Goal: Task Accomplishment & Management: Manage account settings

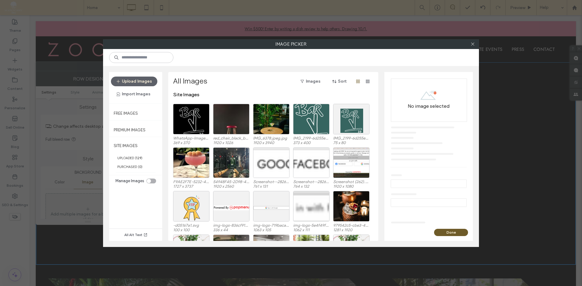
scroll to position [45, 0]
click at [151, 87] on div "Upload Images Import Images" at bounding box center [135, 88] width 49 height 22
click at [142, 83] on button "Upload Images" at bounding box center [134, 82] width 46 height 10
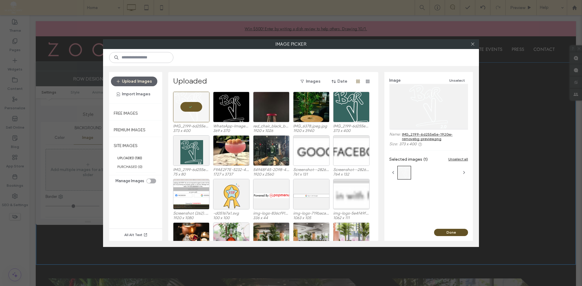
click at [443, 233] on button "Done" at bounding box center [451, 232] width 34 height 7
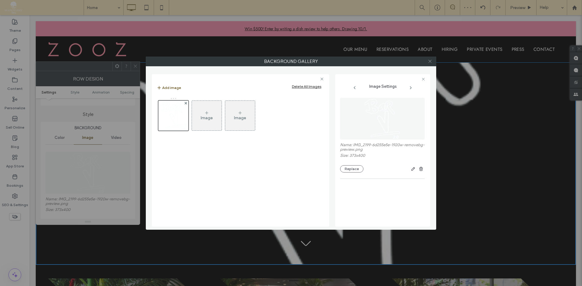
click at [428, 60] on icon at bounding box center [430, 61] width 5 height 5
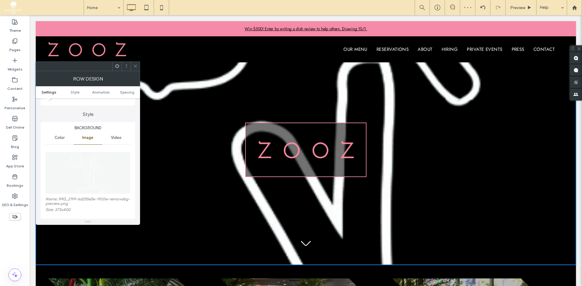
scroll to position [0, 0]
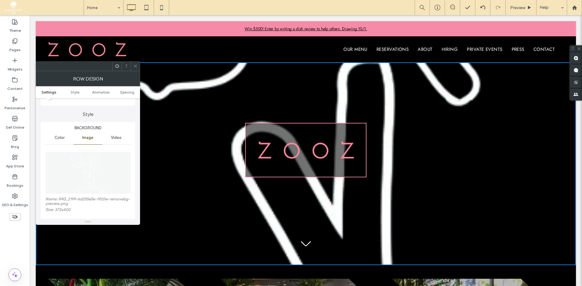
click at [135, 65] on icon at bounding box center [135, 66] width 5 height 5
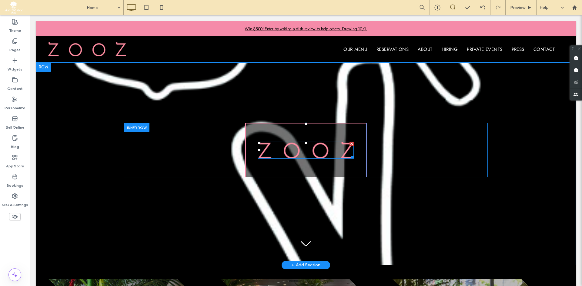
click at [298, 155] on img at bounding box center [306, 150] width 96 height 17
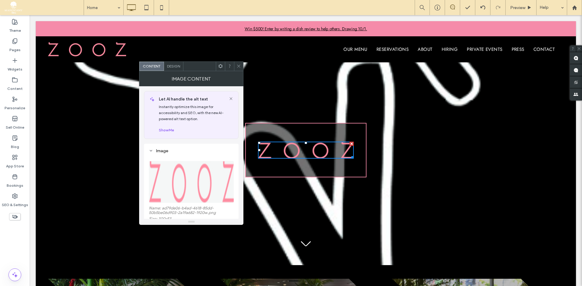
click at [191, 169] on img at bounding box center [191, 182] width 85 height 42
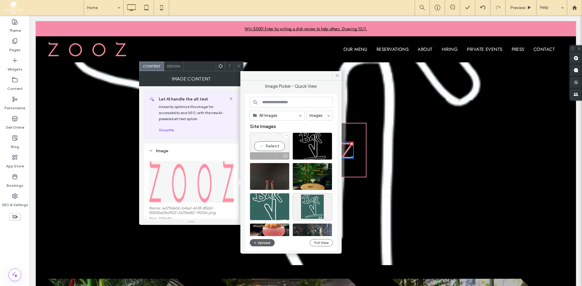
click at [279, 150] on div "Select" at bounding box center [270, 146] width 40 height 27
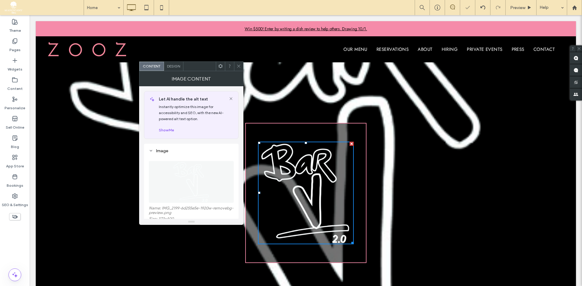
click at [239, 67] on icon at bounding box center [238, 66] width 5 height 5
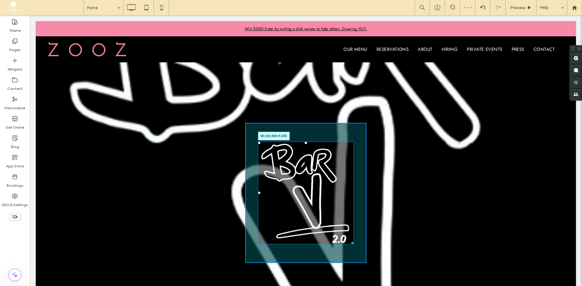
drag, startPoint x: 350, startPoint y: 242, endPoint x: 361, endPoint y: 211, distance: 32.8
click at [331, 196] on div "W:191.969 H:205" at bounding box center [306, 193] width 96 height 103
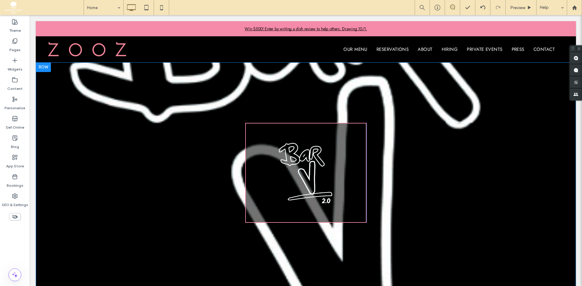
click at [90, 72] on div "Click To Paste Click To Paste Click To Paste Click To Paste Click To Paste Row …" at bounding box center [306, 186] width 540 height 249
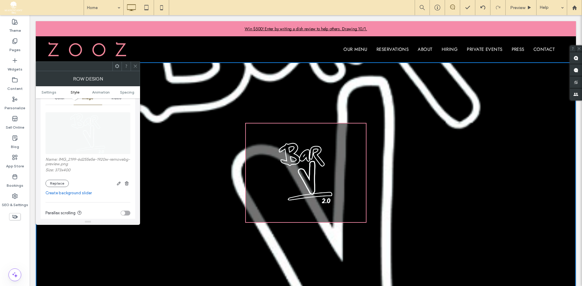
scroll to position [86, 0]
click at [126, 180] on use "button" at bounding box center [127, 182] width 4 height 4
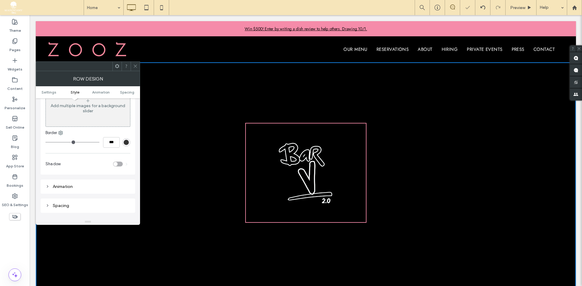
scroll to position [108, 0]
click at [64, 121] on div "Add multiple images for a background slider" at bounding box center [88, 106] width 84 height 40
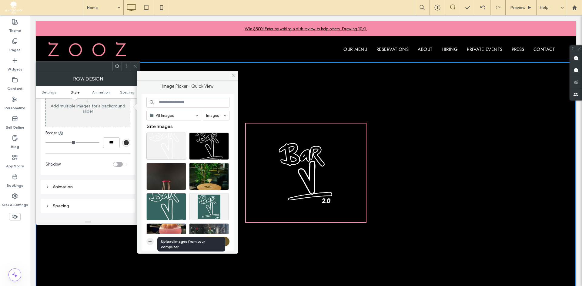
click at [151, 244] on icon "button" at bounding box center [150, 241] width 5 height 5
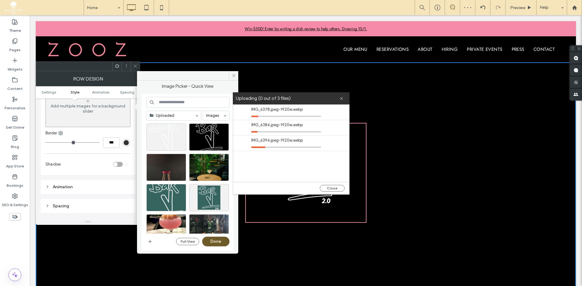
drag, startPoint x: 271, startPoint y: 95, endPoint x: 360, endPoint y: 102, distance: 89.1
click at [339, 102] on label "Uploading (0 out of 3 files)" at bounding box center [288, 99] width 104 height 8
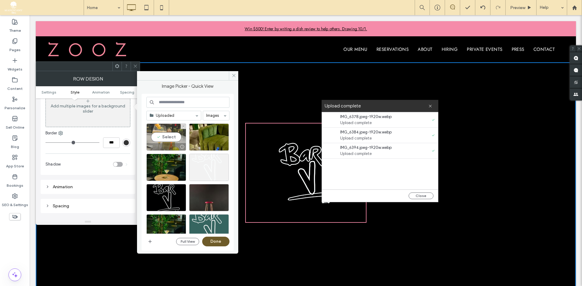
click at [176, 135] on div "Select" at bounding box center [166, 137] width 40 height 27
click at [202, 135] on div "Select" at bounding box center [209, 137] width 40 height 27
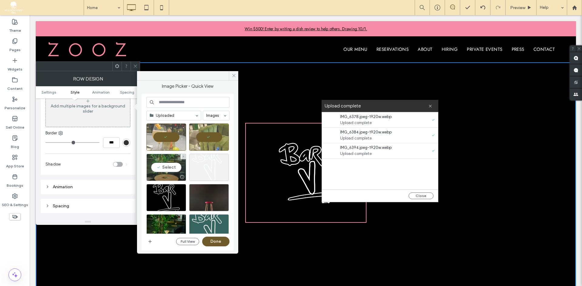
click at [167, 160] on div "Select" at bounding box center [166, 167] width 40 height 27
click at [215, 239] on button "Done" at bounding box center [215, 242] width 27 height 10
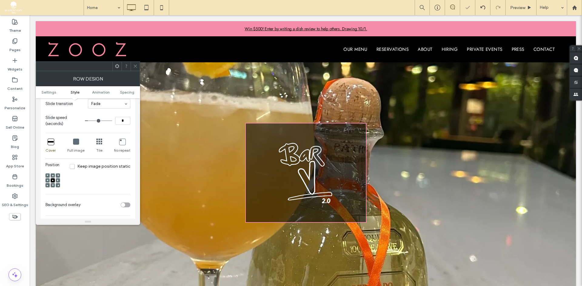
scroll to position [142, 0]
click at [52, 141] on icon at bounding box center [51, 141] width 6 height 6
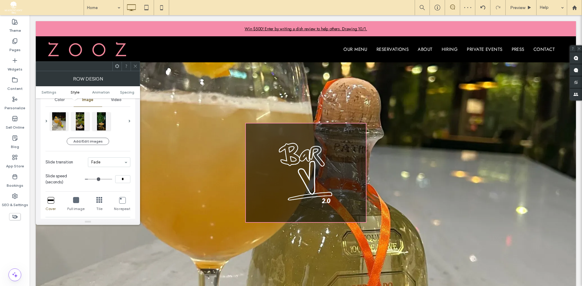
scroll to position [68, 0]
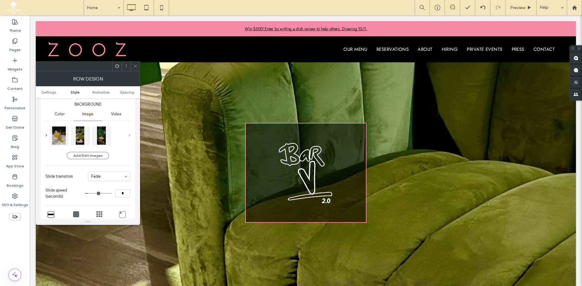
click at [130, 134] on span at bounding box center [130, 135] width 2 height 21
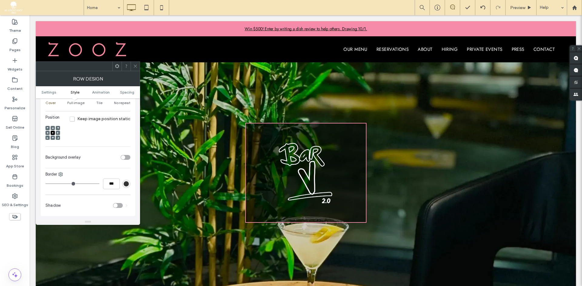
scroll to position [193, 0]
click at [122, 154] on div "toggle" at bounding box center [123, 153] width 4 height 4
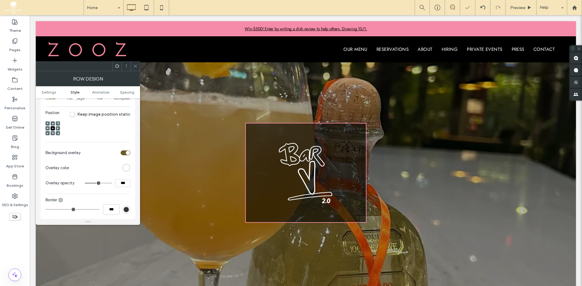
click at [125, 168] on div "rgb(255,255,255)" at bounding box center [126, 167] width 5 height 5
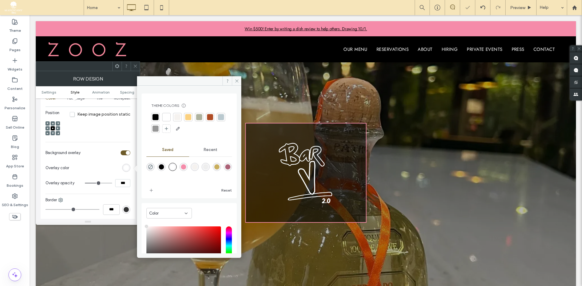
click at [164, 167] on div "rgba(0,0,0,1)" at bounding box center [161, 167] width 5 height 5
type input "*******"
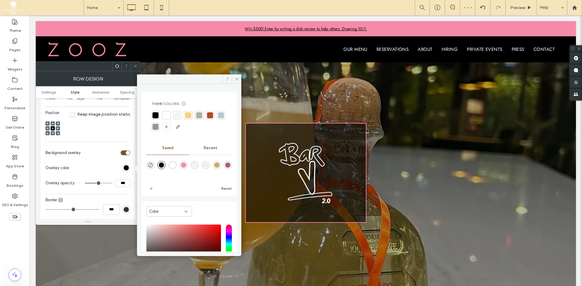
scroll to position [209, 0]
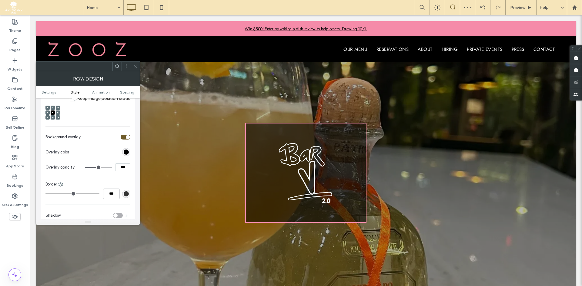
type input "**"
type input "***"
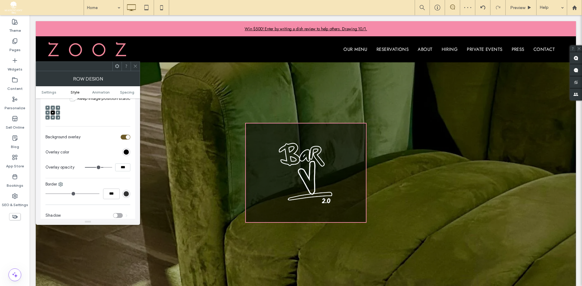
click at [102, 168] on input "range" at bounding box center [98, 167] width 27 height 1
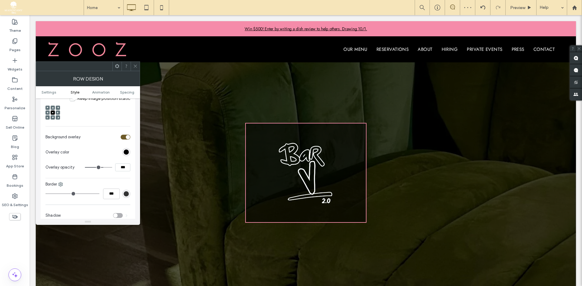
type input "**"
type input "***"
type input "**"
type input "***"
type input "**"
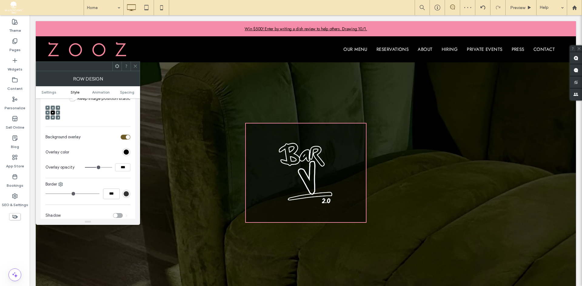
type input "***"
type input "**"
type input "***"
type input "**"
type input "***"
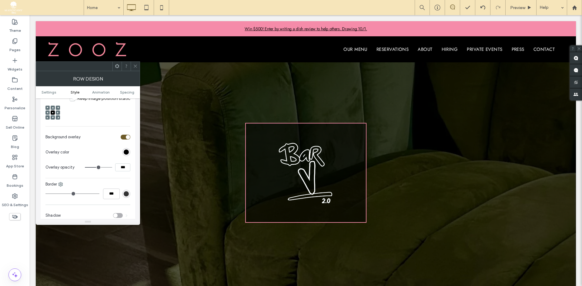
type input "**"
type input "***"
type input "**"
type input "***"
drag, startPoint x: 102, startPoint y: 168, endPoint x: 98, endPoint y: 168, distance: 3.9
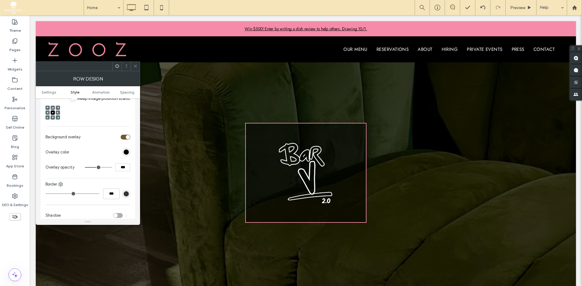
type input "**"
click at [98, 168] on input "range" at bounding box center [98, 167] width 27 height 1
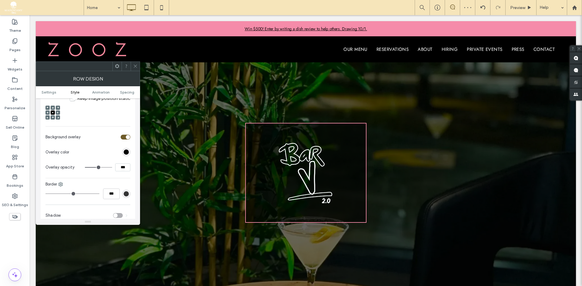
click at [134, 64] on span at bounding box center [135, 66] width 5 height 9
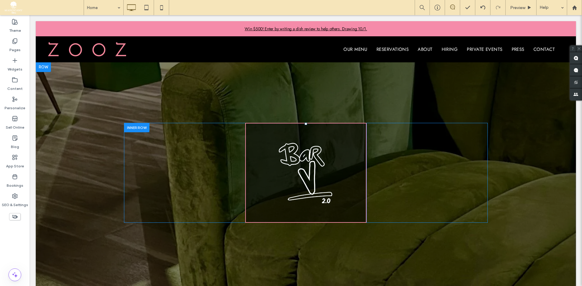
click at [261, 129] on div "Click To Paste" at bounding box center [305, 173] width 121 height 100
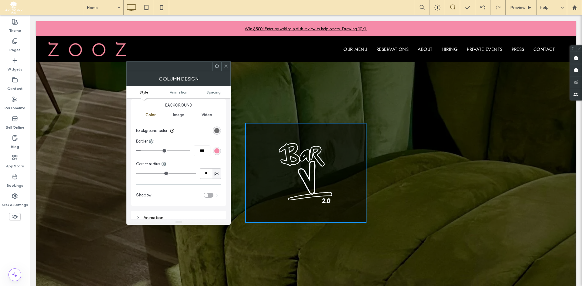
scroll to position [15, 0]
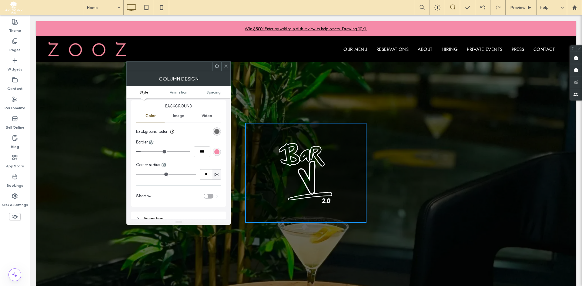
click at [215, 155] on div "rgb(245, 139, 169)" at bounding box center [217, 152] width 8 height 8
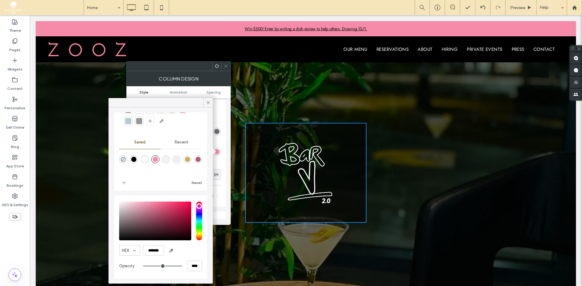
scroll to position [31, 0]
click at [155, 251] on input "*******" at bounding box center [153, 251] width 21 height 11
paste input "color picker textbox"
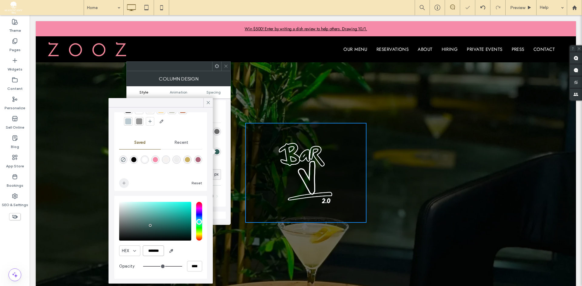
type input "*******"
click at [128, 185] on span "add color" at bounding box center [124, 184] width 10 height 10
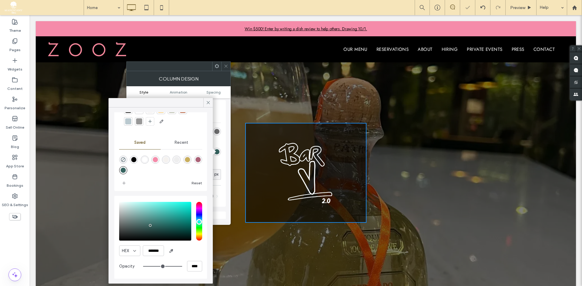
click at [226, 67] on icon at bounding box center [226, 66] width 5 height 5
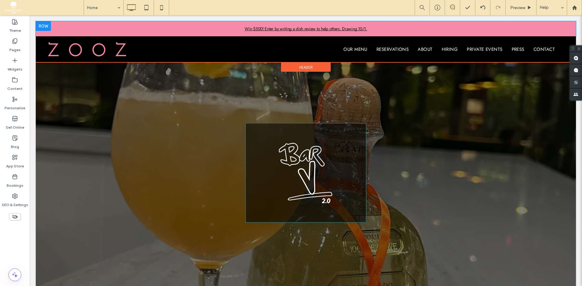
click at [52, 29] on div "Win $500! Enter by writing a dish review to help others. Drawing 10/1. Click To…" at bounding box center [306, 28] width 540 height 15
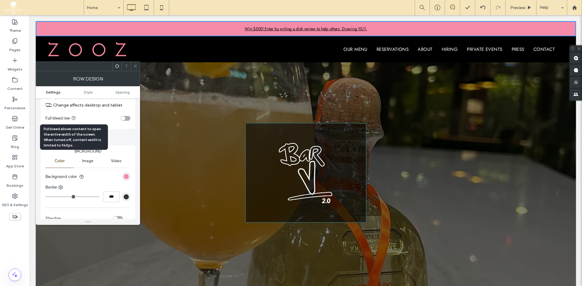
scroll to position [21, 0]
click at [129, 175] on div "rgb(245, 139, 169)" at bounding box center [126, 177] width 8 height 8
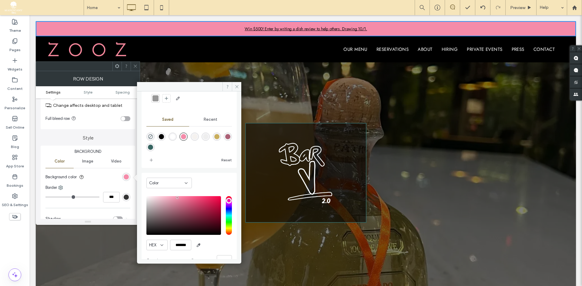
scroll to position [36, 0]
click at [155, 144] on div "rgba(54,100,96,1)" at bounding box center [150, 148] width 8 height 8
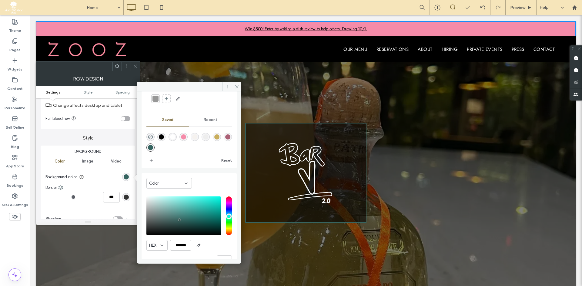
type input "*******"
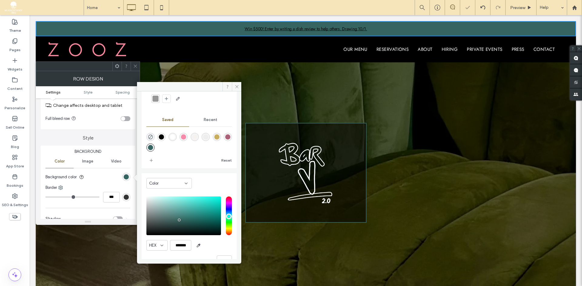
click at [133, 63] on span at bounding box center [135, 66] width 5 height 9
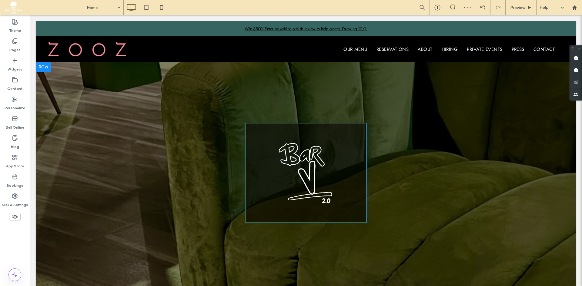
scroll to position [0, 0]
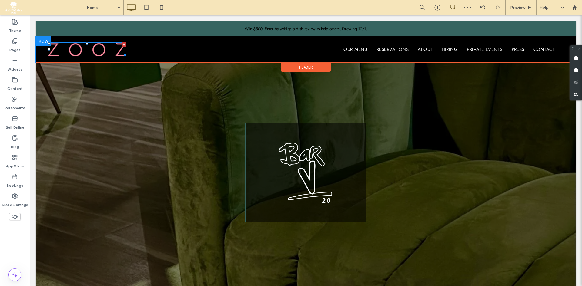
click at [104, 55] on img at bounding box center [87, 49] width 78 height 14
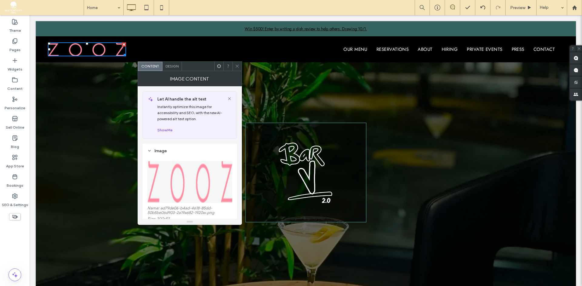
click at [199, 191] on img at bounding box center [189, 182] width 85 height 42
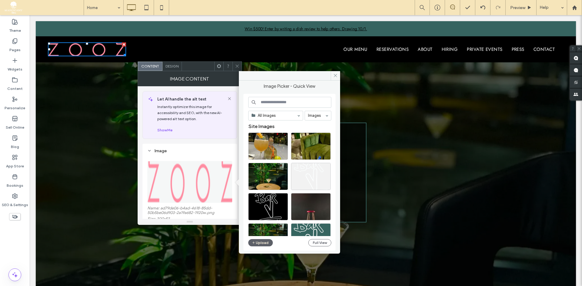
scroll to position [3, 0]
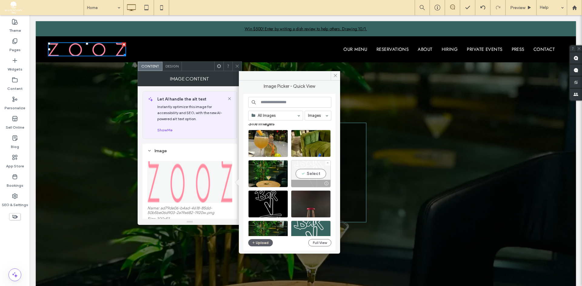
click at [313, 175] on div "Select" at bounding box center [311, 173] width 40 height 27
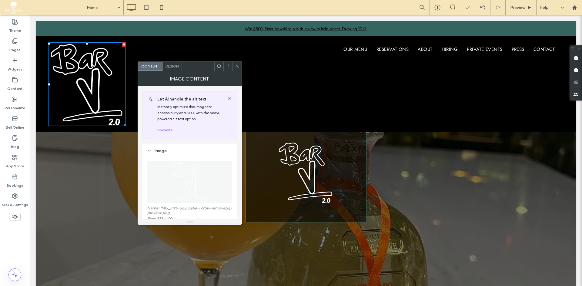
click at [240, 65] on div at bounding box center [236, 66] width 9 height 9
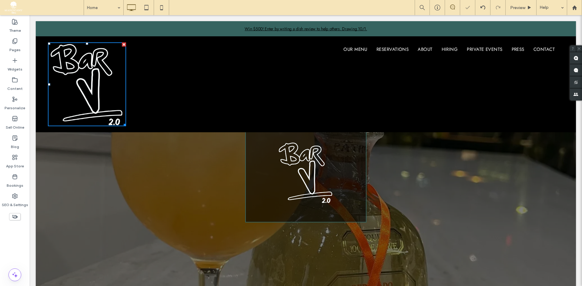
click at [240, 65] on div at bounding box center [236, 66] width 9 height 9
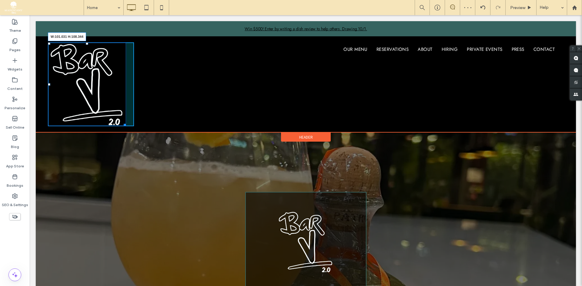
drag, startPoint x: 125, startPoint y: 123, endPoint x: 109, endPoint y: 74, distance: 51.8
click at [109, 74] on div "W:101.031 H:108.344 Click To Paste" at bounding box center [91, 84] width 86 height 84
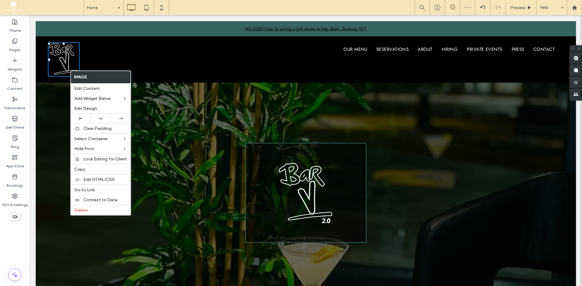
click at [108, 54] on div "Click To Paste" at bounding box center [91, 59] width 86 height 34
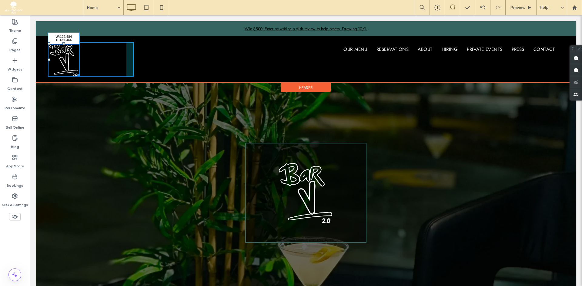
drag, startPoint x: 77, startPoint y: 74, endPoint x: 115, endPoint y: 95, distance: 43.0
click at [85, 76] on div "W:122.484 H:131.344 Click To Paste" at bounding box center [91, 59] width 86 height 34
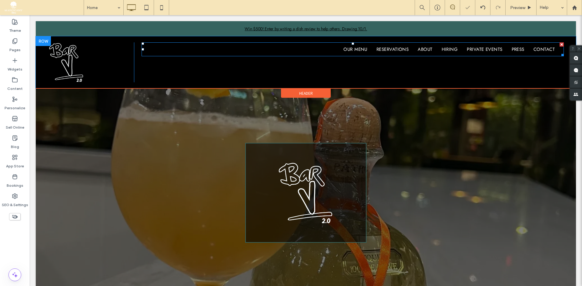
click at [351, 44] on nav "Our Menu Reservations About Hiring Private Events Press Contact" at bounding box center [353, 49] width 422 height 14
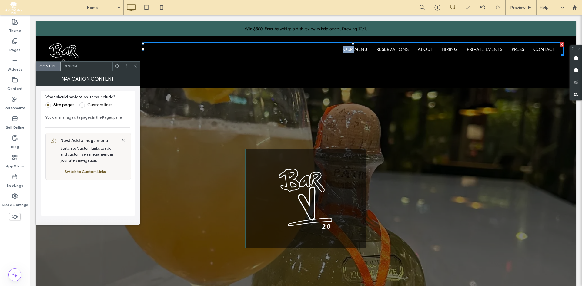
click at [351, 44] on nav "Our Menu Reservations About Hiring Private Events Press Contact" at bounding box center [353, 49] width 422 height 14
click at [133, 63] on div at bounding box center [135, 66] width 9 height 9
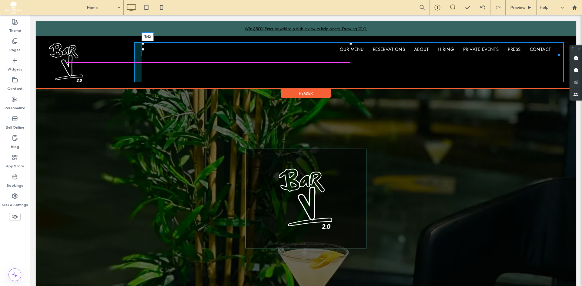
drag, startPoint x: 349, startPoint y: 44, endPoint x: 352, endPoint y: 57, distance: 13.0
click at [352, 56] on nav "Our Menu Reservations About Hiring Private Events Press Contact T:42" at bounding box center [351, 49] width 419 height 14
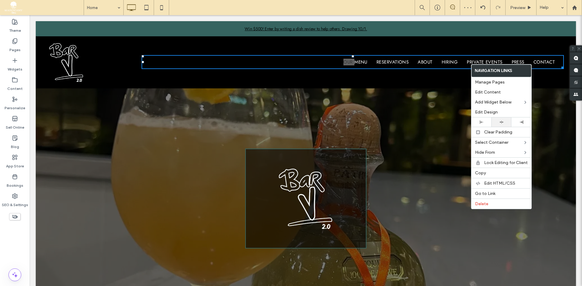
click at [499, 119] on div at bounding box center [501, 122] width 20 height 9
click at [522, 122] on use at bounding box center [521, 122] width 3 height 3
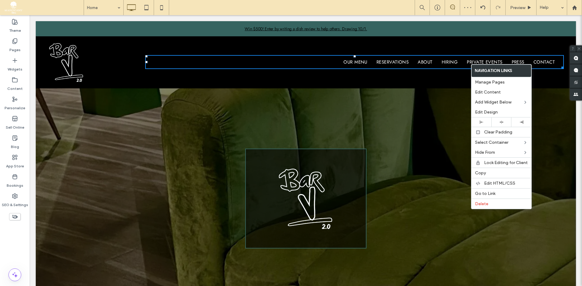
click at [384, 52] on div "Our Menu Reservations About Hiring Private Events Press Contact Click To Paste" at bounding box center [349, 62] width 430 height 40
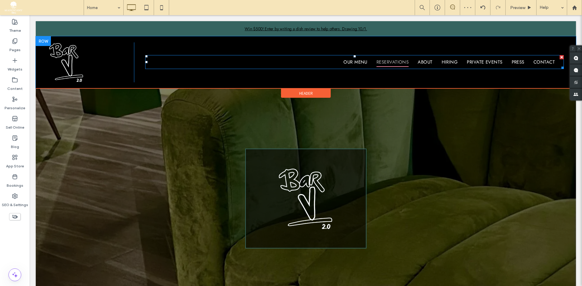
click at [379, 62] on span "Reservations" at bounding box center [392, 62] width 32 height 10
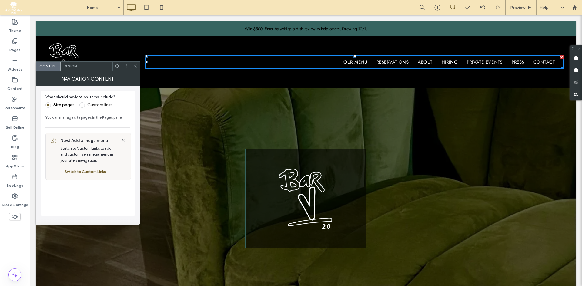
click at [71, 64] on span "Design" at bounding box center [70, 66] width 13 height 5
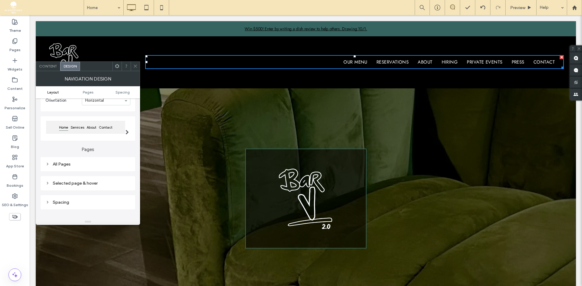
scroll to position [48, 0]
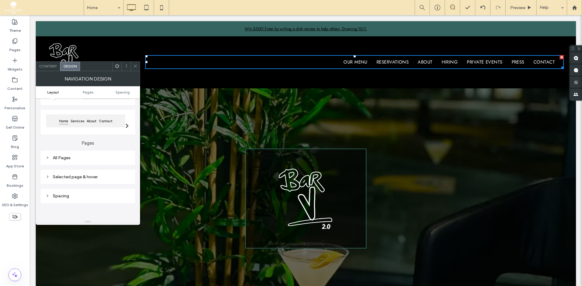
click at [97, 161] on div "All Pages" at bounding box center [87, 158] width 85 height 8
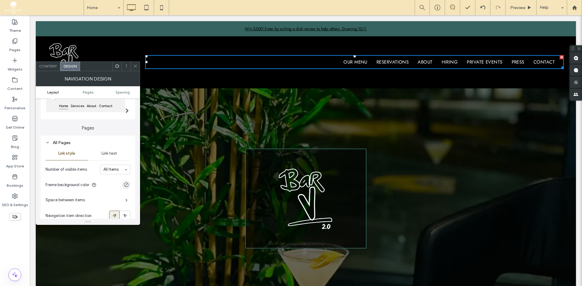
scroll to position [65, 0]
click at [113, 153] on span "Link text" at bounding box center [109, 152] width 15 height 5
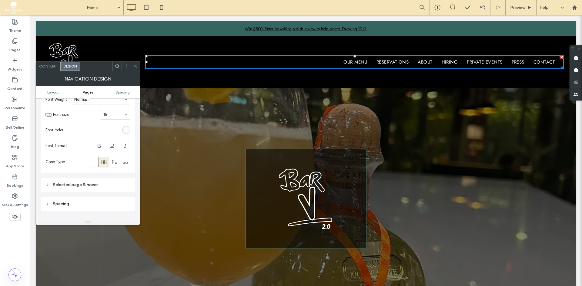
scroll to position [154, 0]
click at [98, 180] on div "Selected page & hover" at bounding box center [87, 179] width 85 height 5
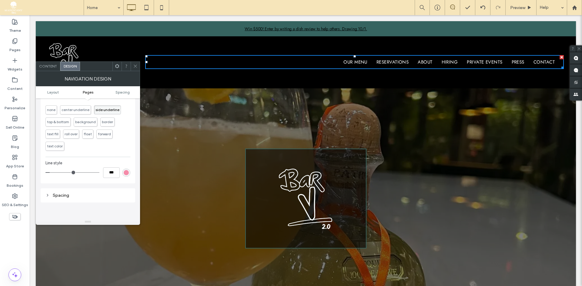
scroll to position [253, 0]
click at [126, 172] on div "rgb(245, 139, 169)" at bounding box center [126, 173] width 5 height 5
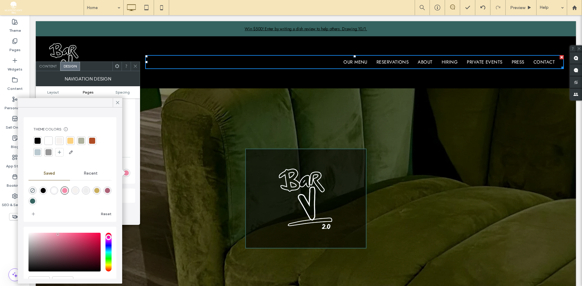
click at [37, 199] on div "rgba(54,100,96,1)" at bounding box center [32, 201] width 8 height 8
type input "*******"
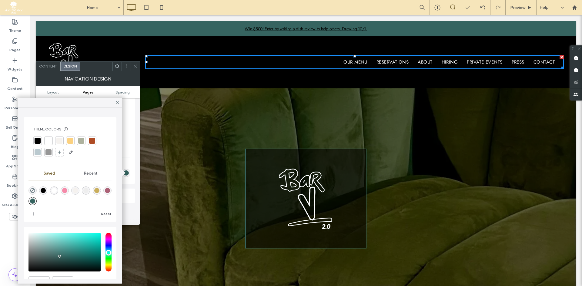
drag, startPoint x: 133, startPoint y: 65, endPoint x: 114, endPoint y: 46, distance: 26.8
click at [133, 65] on icon at bounding box center [135, 66] width 5 height 5
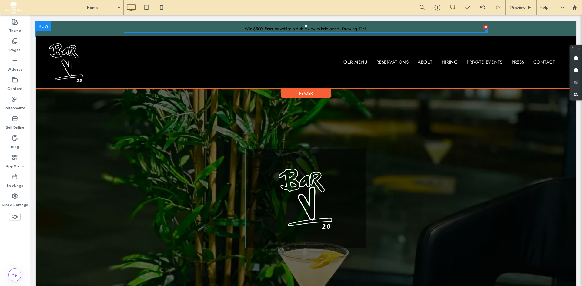
click at [315, 32] on link "Win $500! Enter by writing a dish review to help others. Drawing 10/1." at bounding box center [306, 29] width 122 height 6
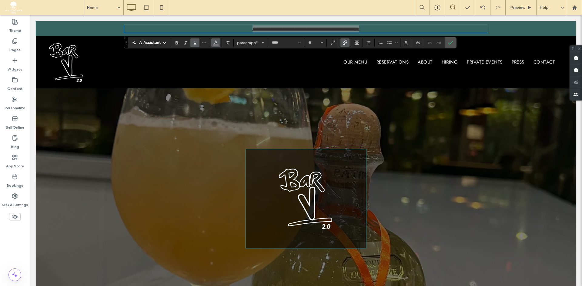
click at [214, 43] on icon "Color" at bounding box center [215, 42] width 5 height 5
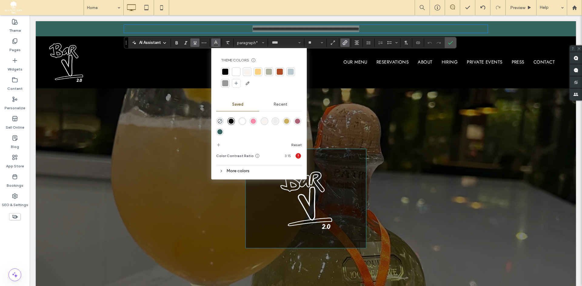
click at [241, 119] on div "rgba(255,255,255,1)" at bounding box center [242, 121] width 5 height 5
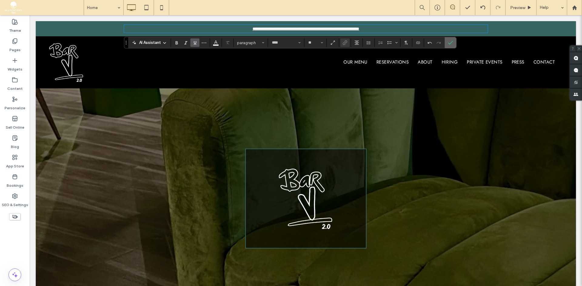
click at [452, 45] on icon "Confirm" at bounding box center [450, 42] width 5 height 5
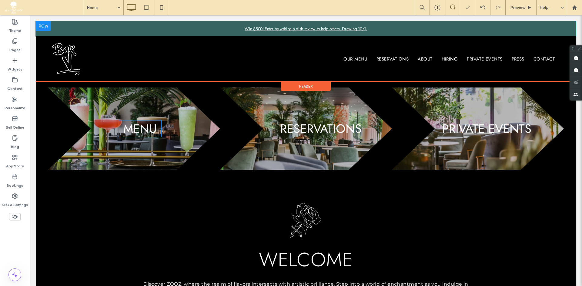
scroll to position [252, 0]
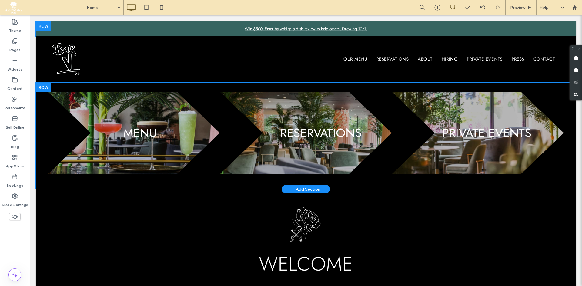
click at [130, 104] on div "Menu Click To Paste" at bounding box center [134, 133] width 172 height 82
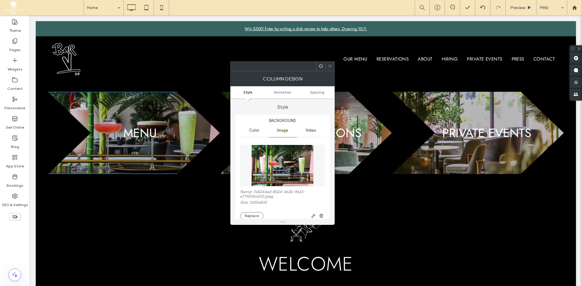
click at [286, 155] on img at bounding box center [282, 166] width 62 height 42
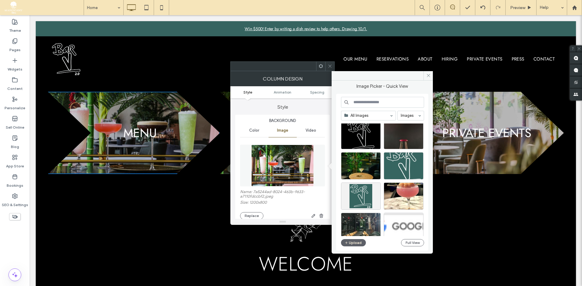
scroll to position [79, 0]
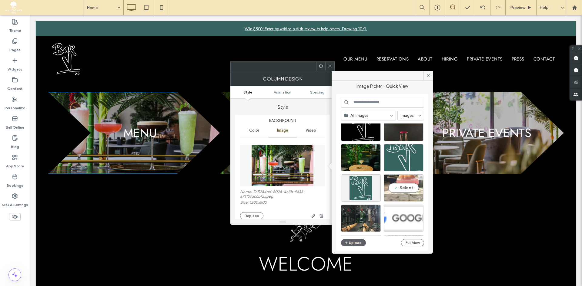
click at [402, 199] on div at bounding box center [403, 197] width 39 height 7
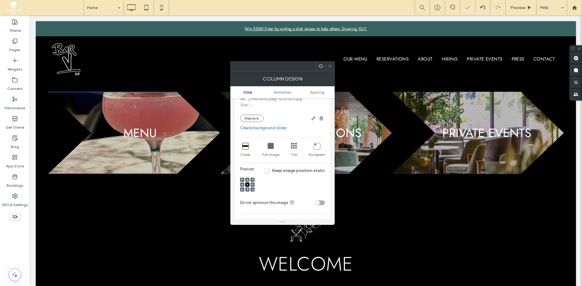
scroll to position [100, 0]
click at [327, 65] on div at bounding box center [329, 66] width 9 height 9
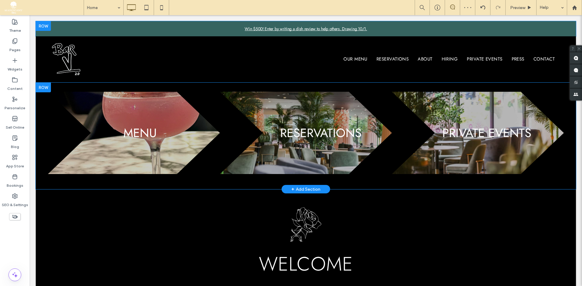
click at [296, 106] on div "Reservations Click To Paste" at bounding box center [306, 133] width 172 height 82
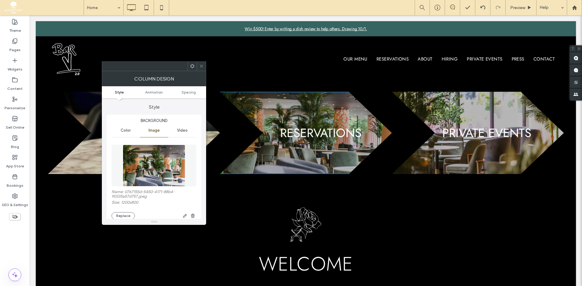
click at [173, 159] on img at bounding box center [154, 166] width 62 height 42
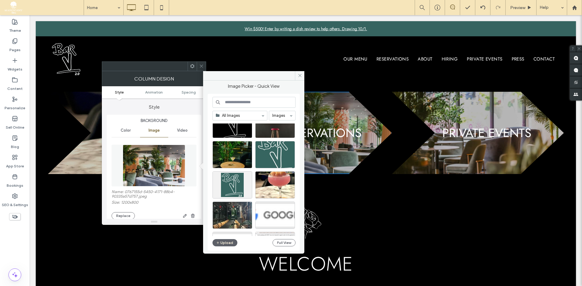
scroll to position [84, 0]
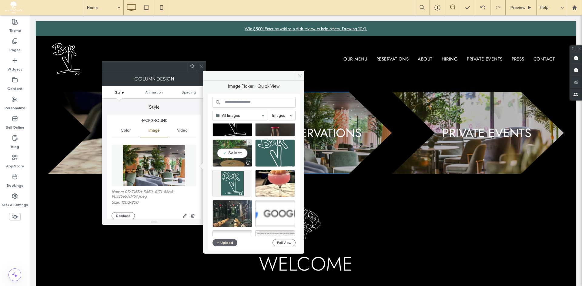
click at [225, 146] on div "Select" at bounding box center [232, 153] width 40 height 27
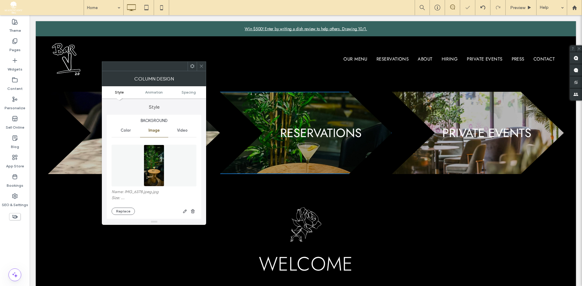
click at [203, 64] on span at bounding box center [201, 66] width 5 height 9
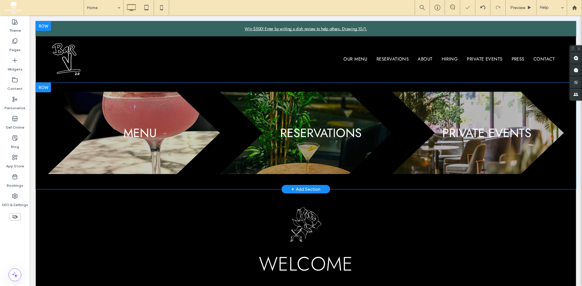
click at [478, 102] on div "Private Events Click To Paste" at bounding box center [478, 133] width 172 height 82
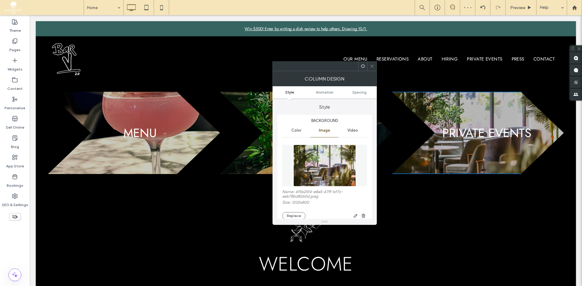
click at [349, 148] on img at bounding box center [324, 166] width 62 height 42
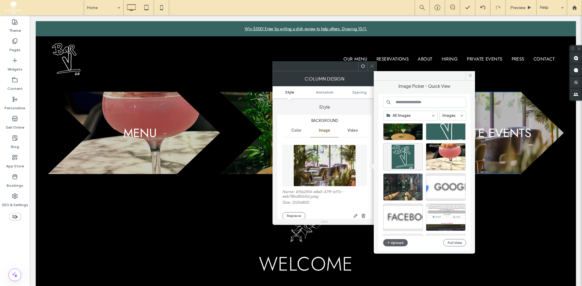
scroll to position [115, 0]
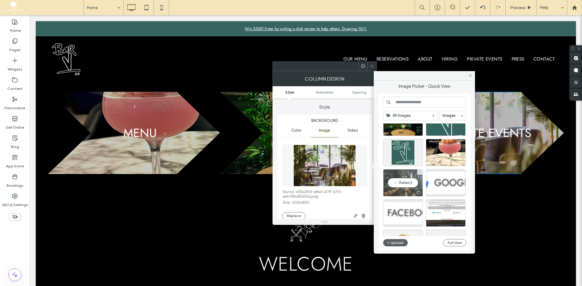
click at [404, 177] on div "Select" at bounding box center [403, 182] width 40 height 27
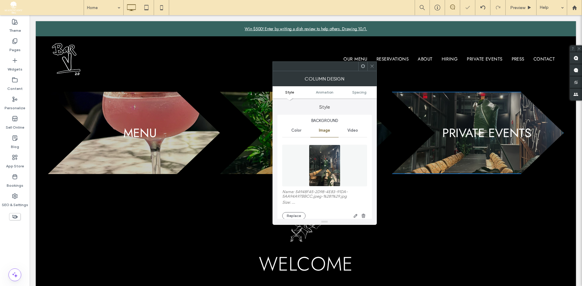
click at [370, 66] on icon at bounding box center [372, 66] width 5 height 5
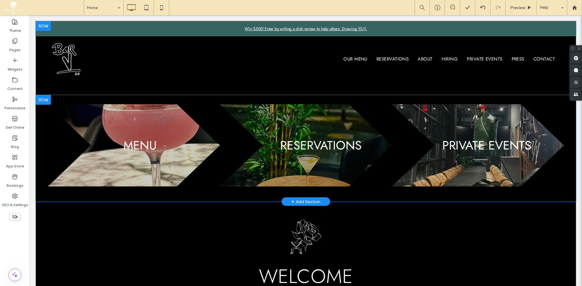
scroll to position [238, 0]
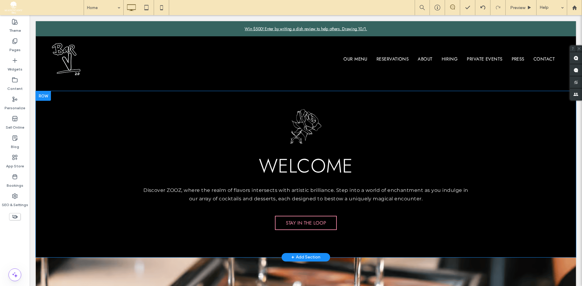
scroll to position [358, 0]
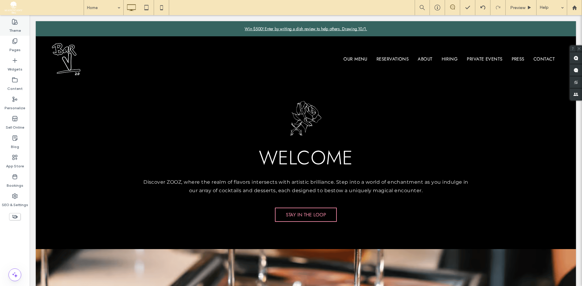
click at [11, 29] on label "Theme" at bounding box center [15, 29] width 12 height 8
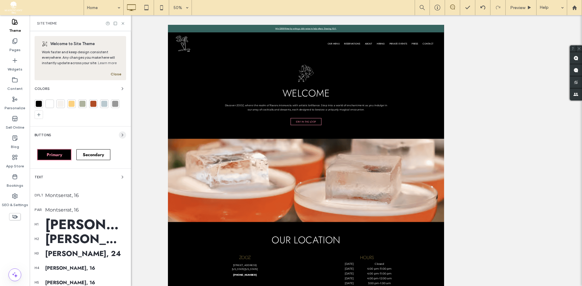
click at [120, 137] on icon "button" at bounding box center [122, 135] width 5 height 5
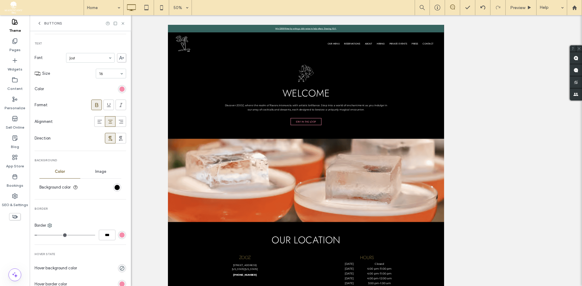
scroll to position [73, 0]
click at [119, 87] on div "rgb(245, 139, 169)" at bounding box center [121, 87] width 5 height 5
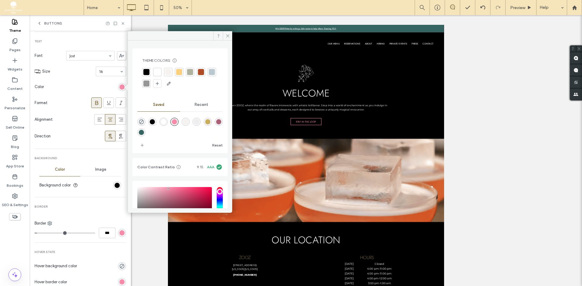
click at [144, 132] on div "rgba(54,100,96,1)" at bounding box center [141, 132] width 5 height 5
type input "*******"
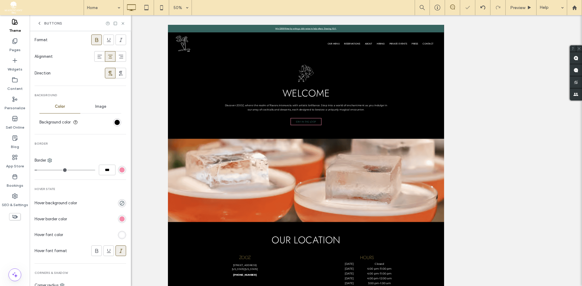
scroll to position [136, 0]
click at [119, 172] on div "rgb(245, 139, 169)" at bounding box center [121, 170] width 5 height 5
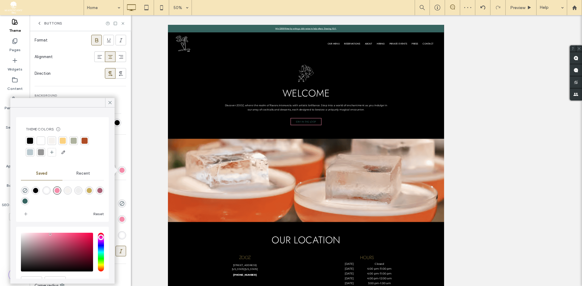
click at [28, 203] on div "rgba(54,100,96,1)" at bounding box center [24, 201] width 5 height 5
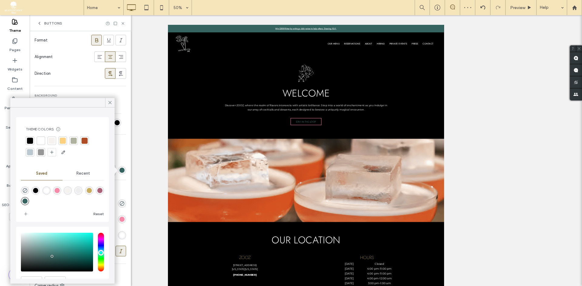
type input "*******"
click at [112, 101] on icon at bounding box center [109, 102] width 5 height 5
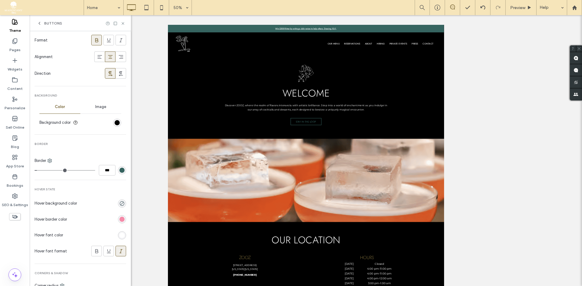
scroll to position [159, 0]
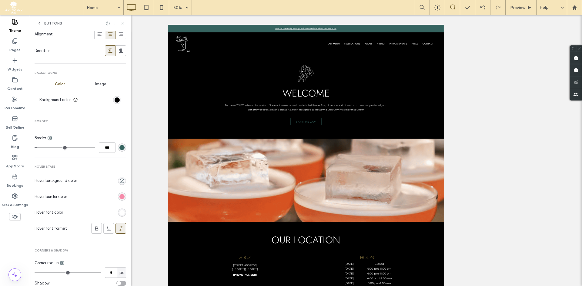
click at [119, 196] on div "rgb(245, 139, 169)" at bounding box center [121, 196] width 5 height 5
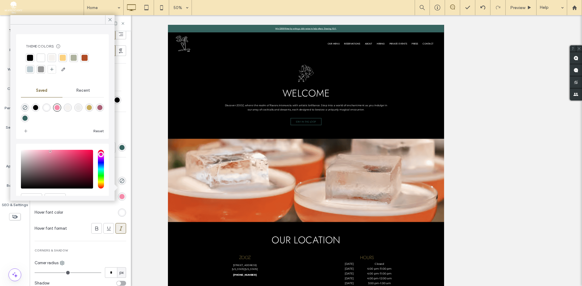
click at [28, 119] on div "rgba(54,100,96,1)" at bounding box center [24, 118] width 5 height 5
type input "*******"
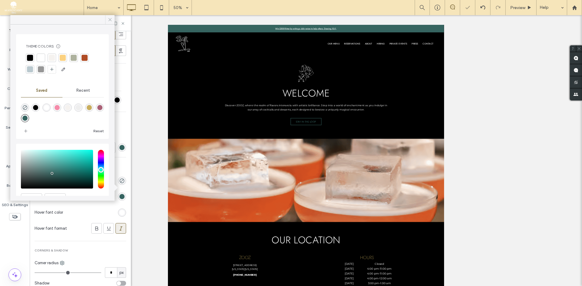
click at [111, 20] on icon at bounding box center [109, 19] width 5 height 5
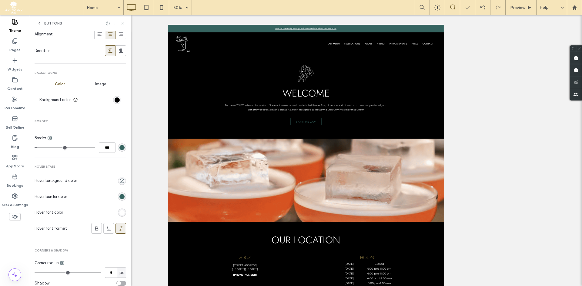
scroll to position [176, 0]
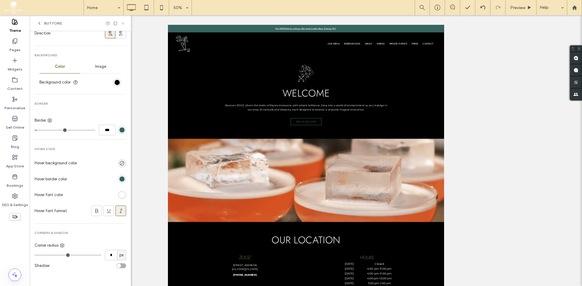
click at [124, 24] on icon at bounding box center [123, 23] width 5 height 5
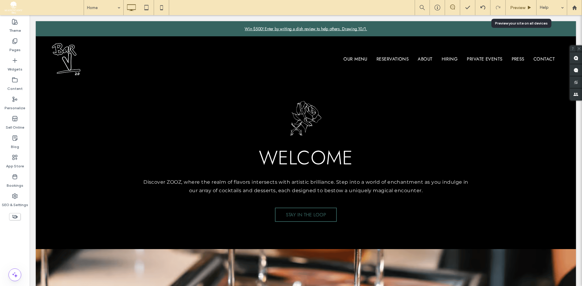
click at [522, 3] on div "Preview" at bounding box center [521, 7] width 31 height 15
click at [521, 9] on span "Preview" at bounding box center [517, 7] width 15 height 5
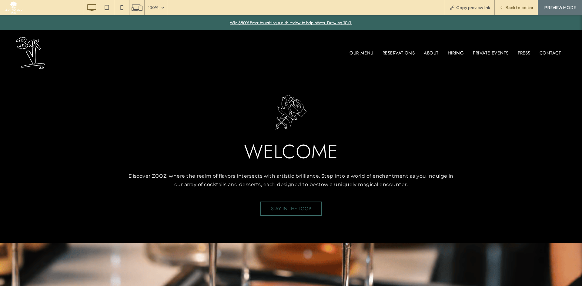
click at [518, 6] on span "Back to editor" at bounding box center [519, 7] width 28 height 5
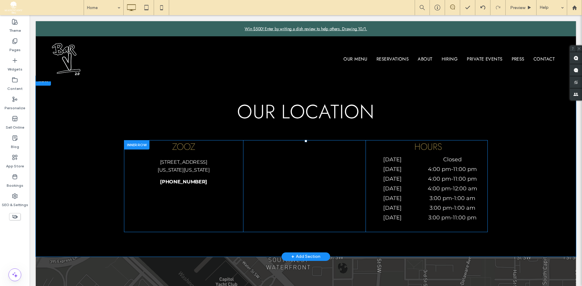
scroll to position [698, 0]
click at [173, 149] on span "ZOOZ" at bounding box center [183, 147] width 23 height 13
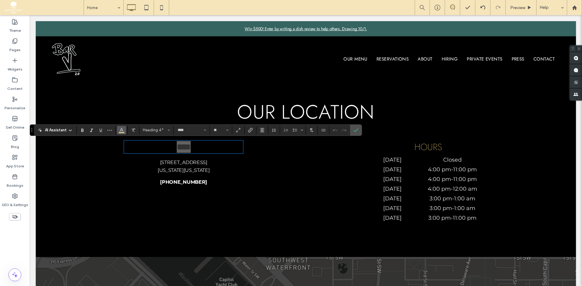
click at [119, 130] on icon "Color" at bounding box center [121, 129] width 5 height 5
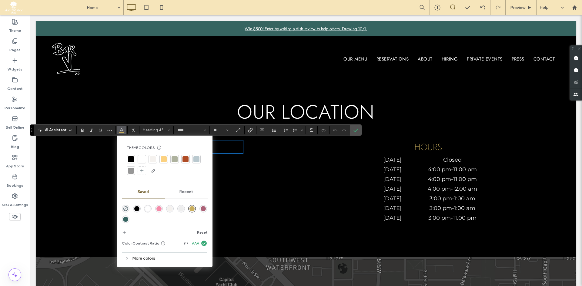
click at [125, 219] on div "rgba(54,100,96,1)" at bounding box center [125, 219] width 5 height 5
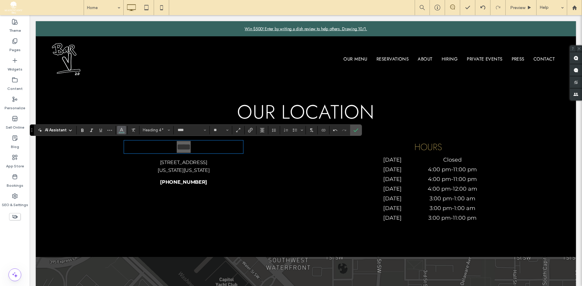
click at [123, 129] on icon "Color" at bounding box center [121, 129] width 5 height 5
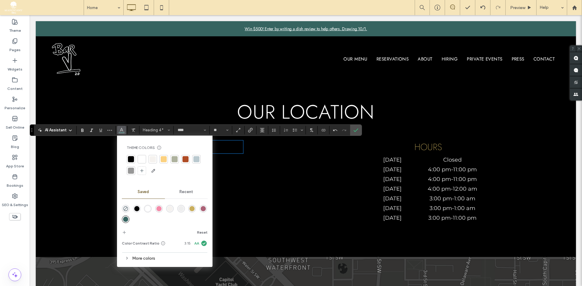
click at [150, 208] on div "rgba(255,255,255,1)" at bounding box center [148, 209] width 8 height 8
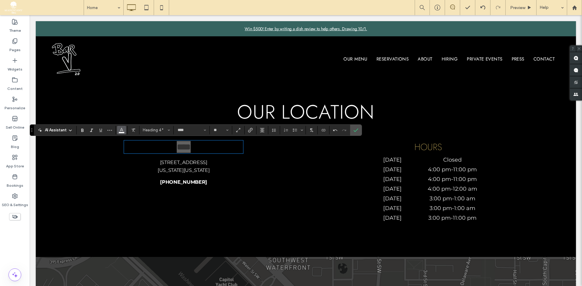
click at [124, 131] on button "Color" at bounding box center [121, 130] width 9 height 8
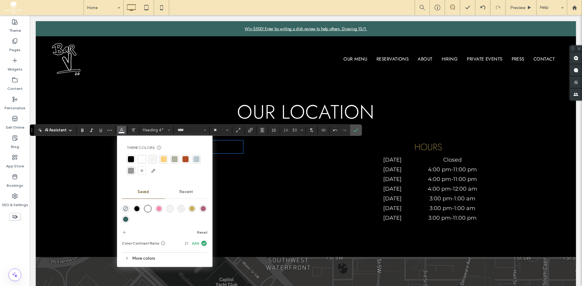
click at [129, 218] on div at bounding box center [126, 220] width 8 height 8
click at [129, 219] on div "rgba(54,100,96,1)" at bounding box center [126, 220] width 8 height 8
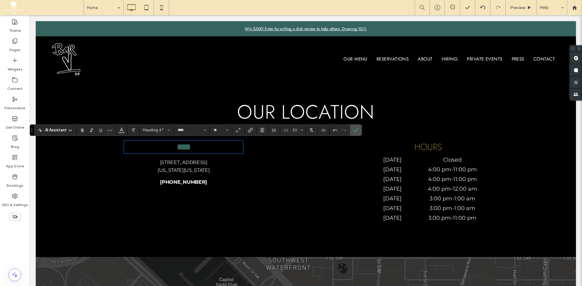
click at [432, 142] on span "Hours" at bounding box center [428, 147] width 28 height 13
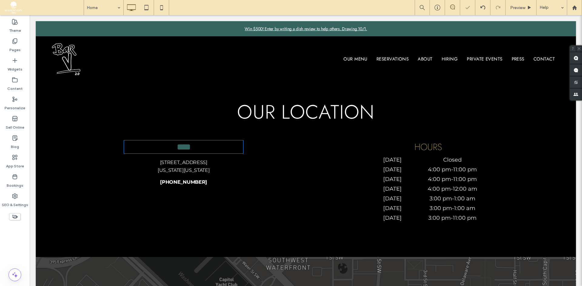
click at [432, 142] on span "Hours" at bounding box center [428, 147] width 28 height 13
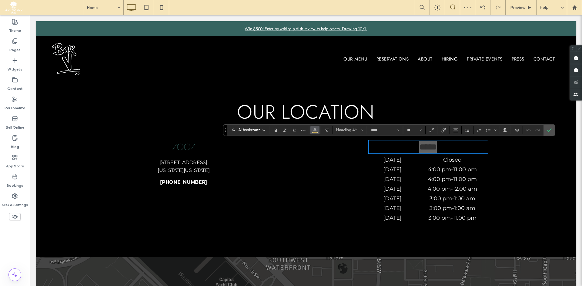
click at [316, 130] on icon "Color" at bounding box center [314, 129] width 5 height 5
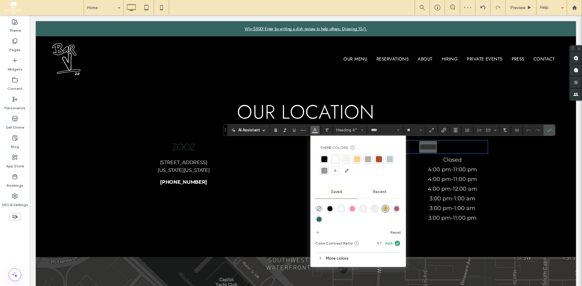
click at [319, 221] on div "rgba(54,100,96,1)" at bounding box center [318, 219] width 5 height 5
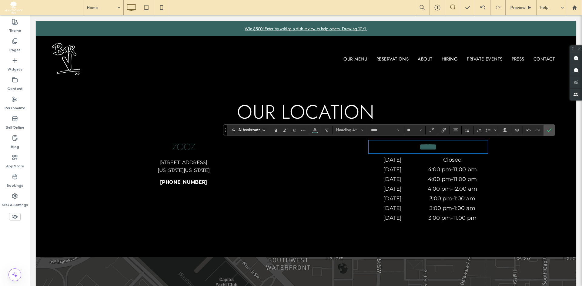
click at [298, 107] on span "Our Location" at bounding box center [305, 112] width 137 height 28
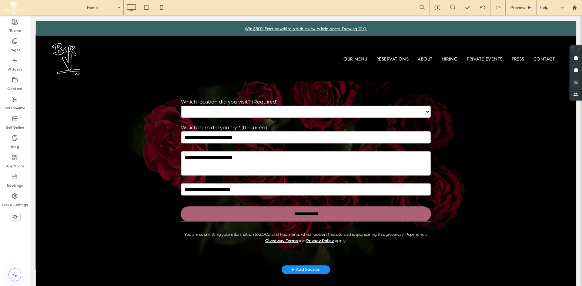
scroll to position [1063, 0]
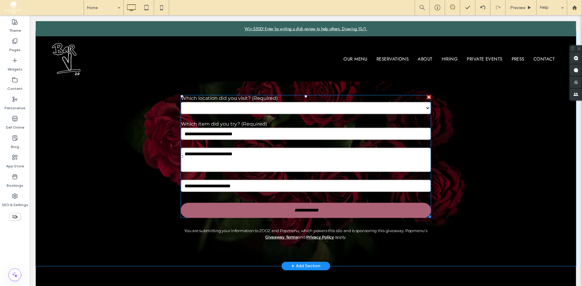
click at [250, 216] on input "**********" at bounding box center [306, 210] width 245 height 11
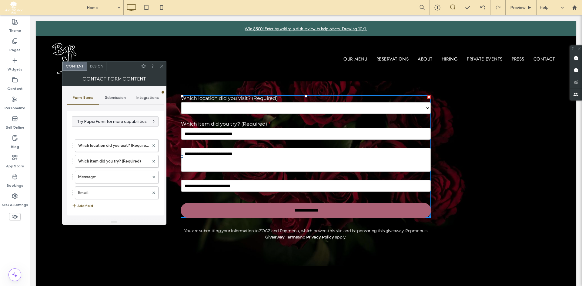
click at [98, 70] on div "Design" at bounding box center [96, 66] width 19 height 9
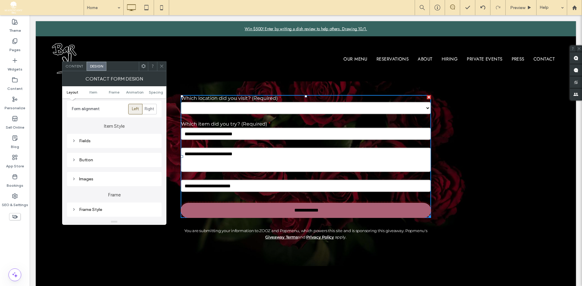
click at [120, 158] on div "Button" at bounding box center [114, 160] width 85 height 5
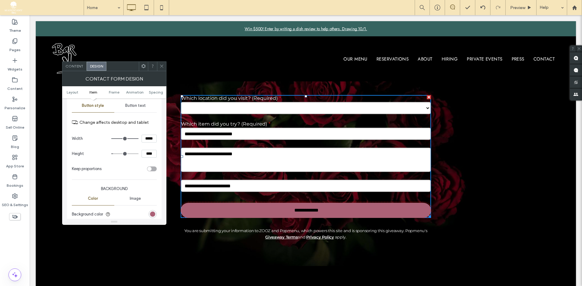
scroll to position [215, 0]
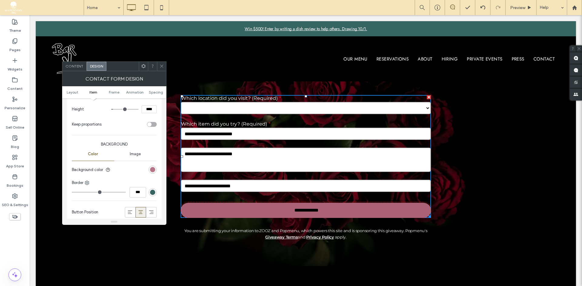
click at [153, 170] on div "rgb(171, 97, 118)" at bounding box center [152, 169] width 5 height 5
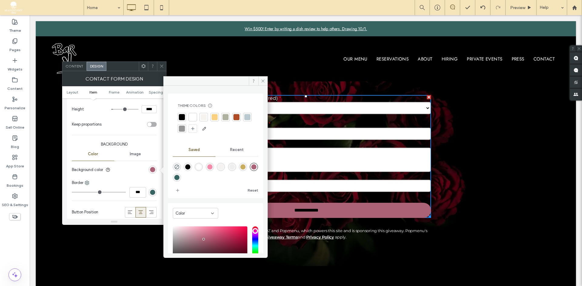
click at [179, 178] on div "rgba(54,100,96,1)" at bounding box center [176, 177] width 5 height 5
type input "*******"
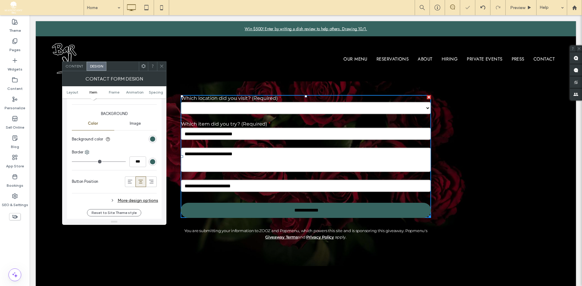
scroll to position [245, 0]
click at [161, 65] on icon at bounding box center [161, 66] width 5 height 5
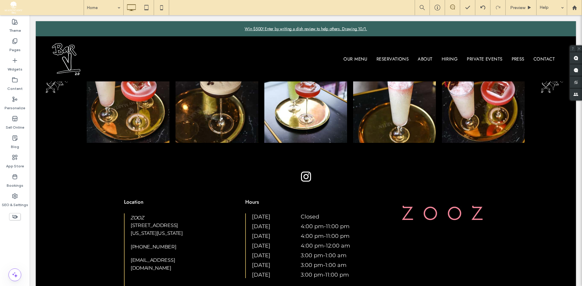
scroll to position [1400, 0]
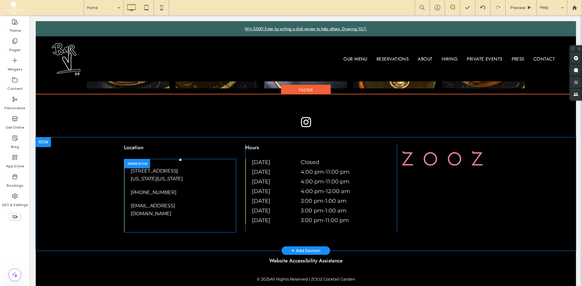
click at [148, 218] on div "ZOOZ [STREET_ADDRESS][US_STATE][US_STATE] [PHONE_NUMBER] [EMAIL_ADDRESS][DOMAIN…" at bounding box center [180, 196] width 112 height 74
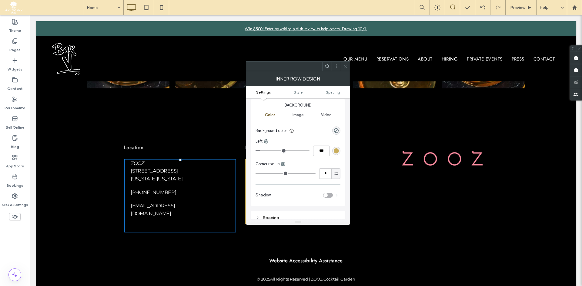
scroll to position [72, 0]
click at [339, 145] on div "rgb(201, 174, 93)" at bounding box center [336, 147] width 8 height 8
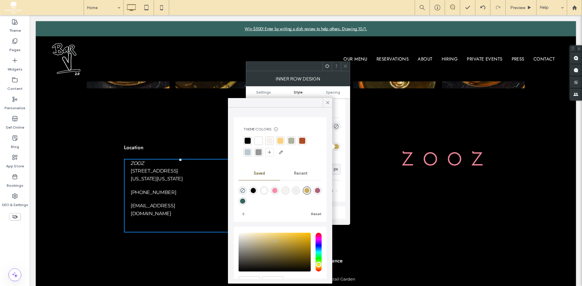
click at [245, 201] on div "rgba(54,100,96,1)" at bounding box center [242, 201] width 5 height 5
type input "*******"
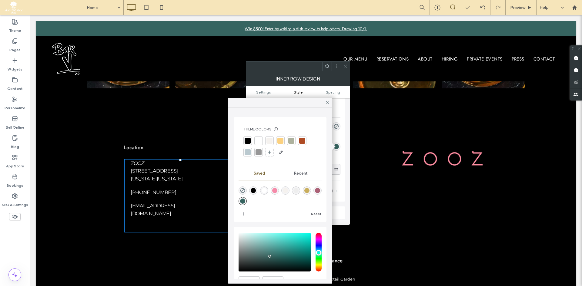
click at [342, 68] on div at bounding box center [345, 66] width 9 height 9
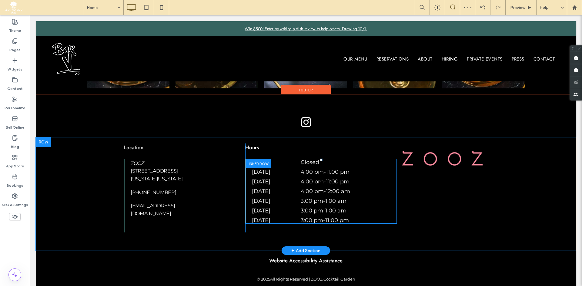
click at [379, 176] on div "[DATE] Closed [DATE] 4:00 pm - 11:00 pm [DATE] 4:00 pm - 11:00 pm [DATE] 4:00 p…" at bounding box center [324, 191] width 145 height 65
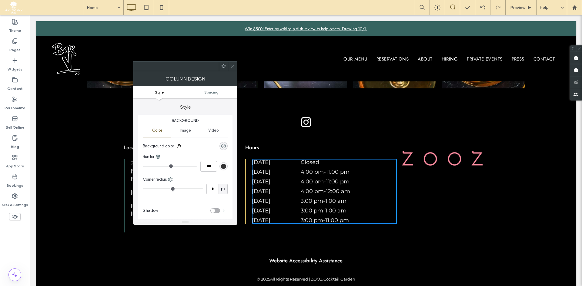
click at [232, 67] on use at bounding box center [232, 66] width 3 height 3
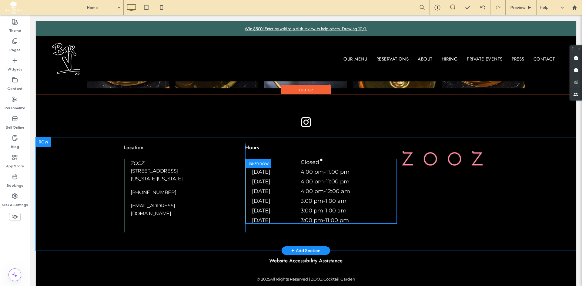
click at [245, 186] on div "[DATE] Closed [DATE] 4:00 pm - 11:00 pm [DATE] 4:00 pm - 11:00 pm [DATE] 4:00 p…" at bounding box center [321, 191] width 152 height 65
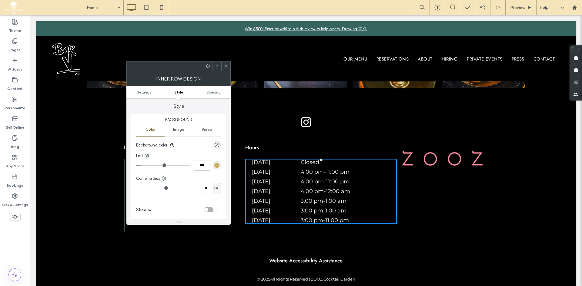
scroll to position [57, 0]
click at [215, 161] on div "rgb(201, 174, 93)" at bounding box center [216, 161] width 5 height 5
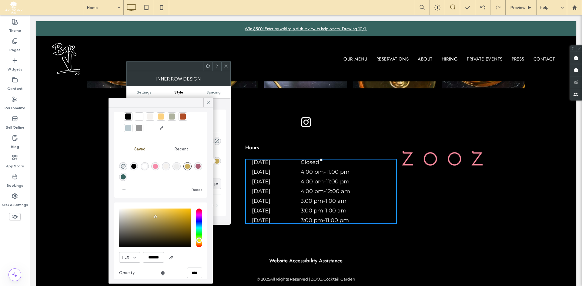
scroll to position [25, 0]
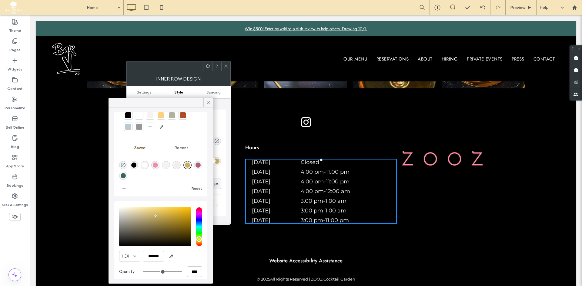
click at [126, 176] on div "rgba(54,100,96,1)" at bounding box center [123, 175] width 5 height 5
type input "*******"
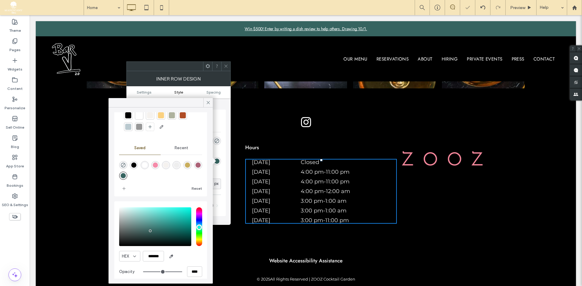
click at [225, 64] on icon at bounding box center [226, 66] width 5 height 5
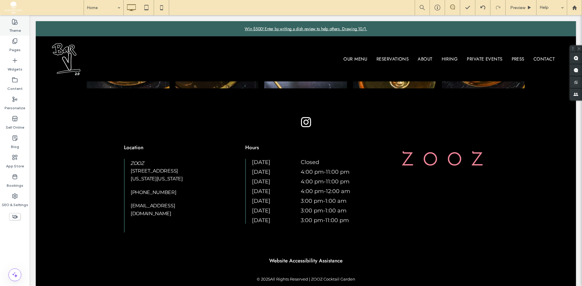
click at [10, 26] on label "Theme" at bounding box center [15, 29] width 12 height 8
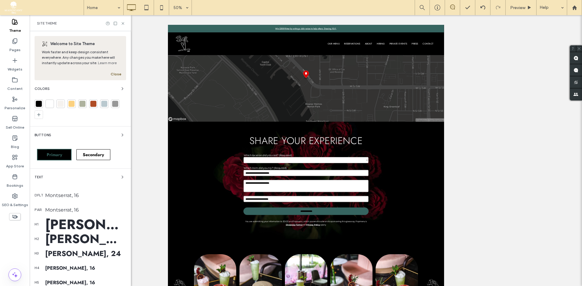
scroll to position [872, 0]
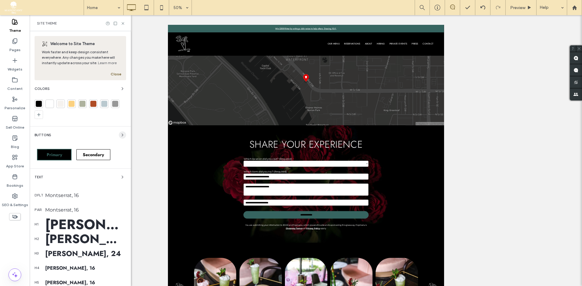
click at [120, 132] on span "button" at bounding box center [122, 135] width 7 height 7
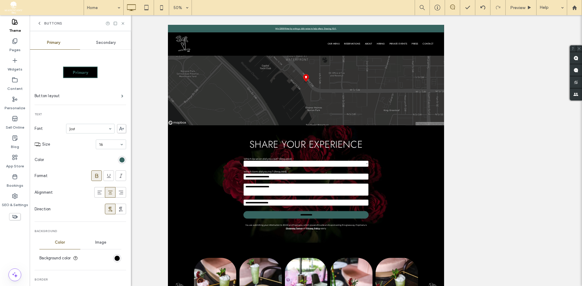
scroll to position [0, 0]
click at [98, 42] on span "Secondary" at bounding box center [106, 42] width 20 height 5
click at [66, 41] on div "Primary" at bounding box center [54, 42] width 52 height 13
click at [15, 22] on use at bounding box center [14, 21] width 5 height 5
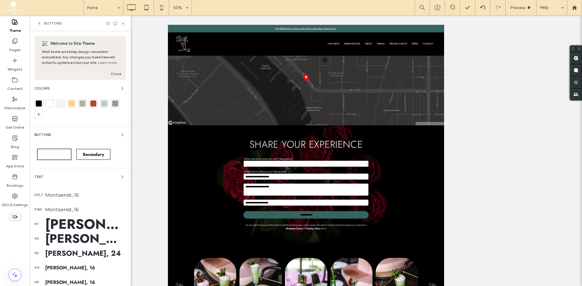
scroll to position [92, 0]
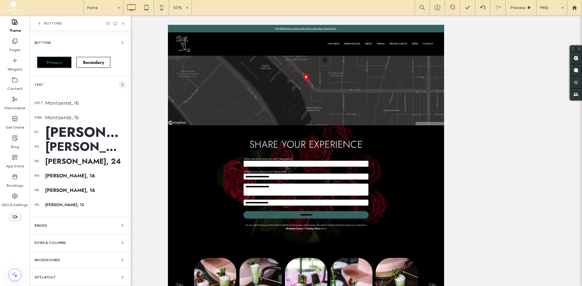
click at [120, 86] on icon "button" at bounding box center [122, 84] width 5 height 5
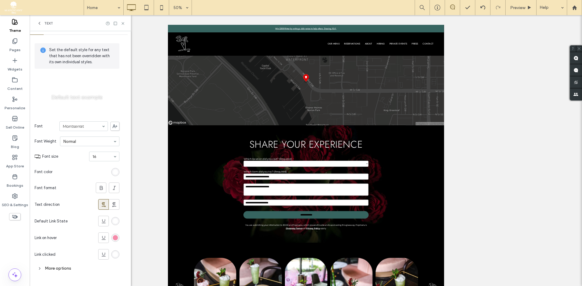
scroll to position [15, 0]
click at [115, 236] on div "rgb(245, 139, 169)" at bounding box center [115, 237] width 5 height 5
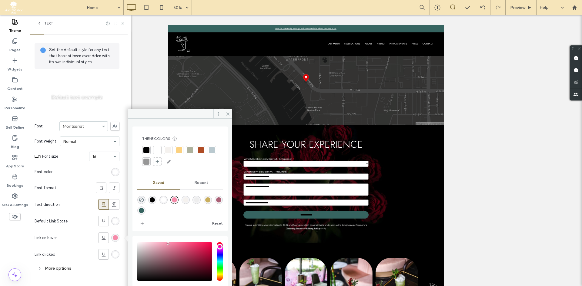
click at [144, 212] on div "rgba(54,100,96,1)" at bounding box center [141, 210] width 5 height 5
type input "*******"
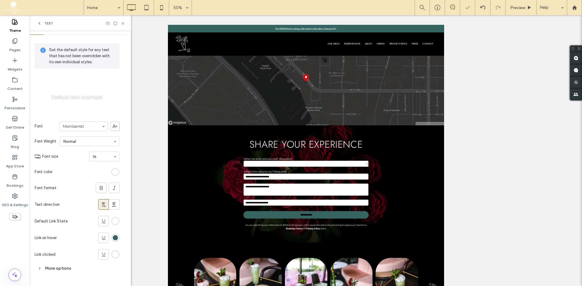
click at [71, 266] on div "More options" at bounding box center [77, 269] width 85 height 8
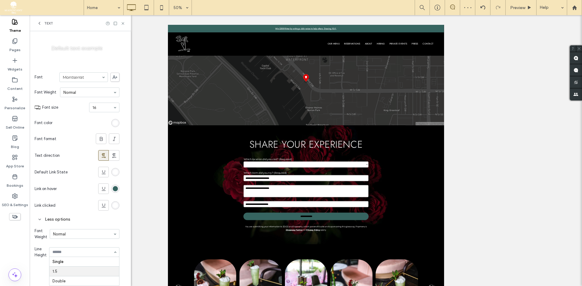
scroll to position [51, 0]
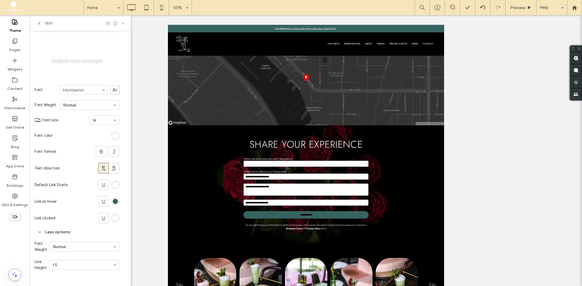
click at [124, 25] on icon at bounding box center [123, 23] width 5 height 5
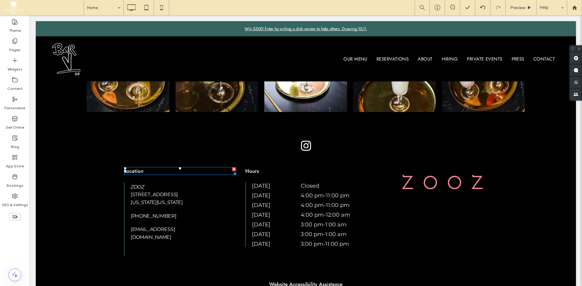
scroll to position [1400, 0]
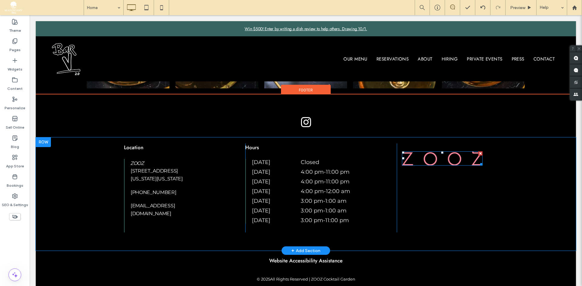
click at [426, 157] on img at bounding box center [442, 159] width 81 height 14
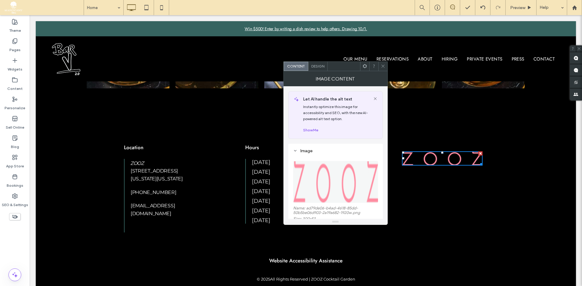
click at [339, 174] on img at bounding box center [335, 182] width 85 height 42
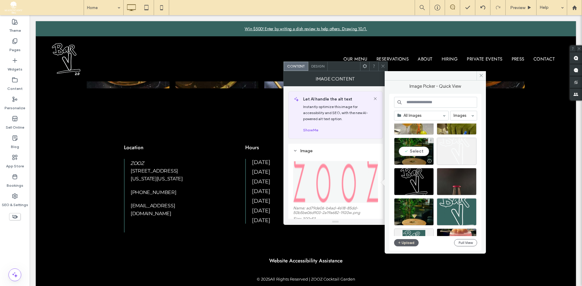
scroll to position [26, 0]
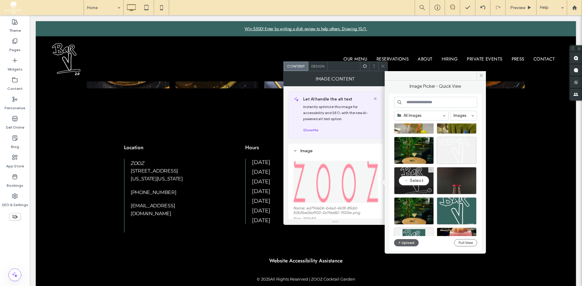
click at [412, 180] on div "Select" at bounding box center [414, 180] width 40 height 27
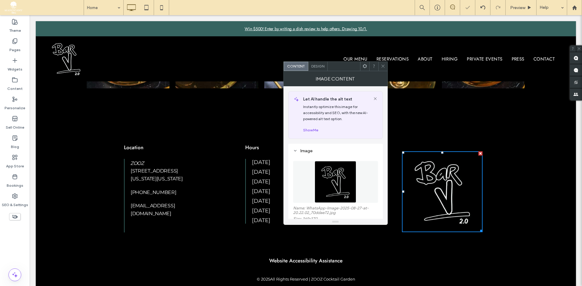
click at [382, 66] on icon at bounding box center [383, 66] width 5 height 5
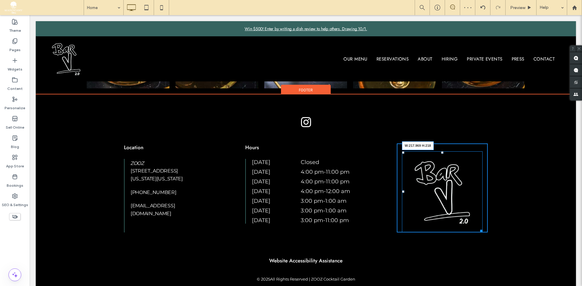
drag, startPoint x: 477, startPoint y: 230, endPoint x: 499, endPoint y: 232, distance: 22.2
click at [478, 228] on div at bounding box center [480, 230] width 5 height 5
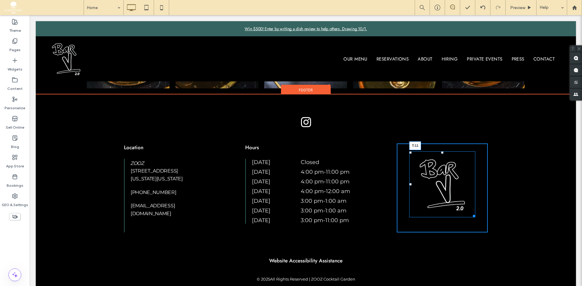
click at [441, 152] on div at bounding box center [442, 153] width 2 height 2
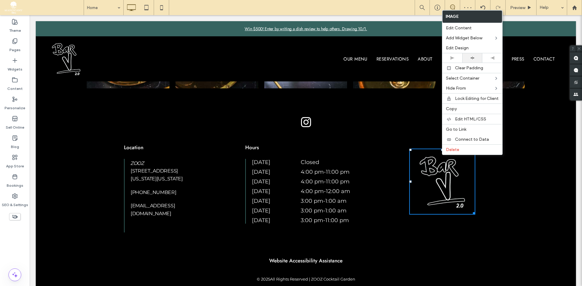
click at [474, 58] on icon at bounding box center [472, 58] width 4 height 4
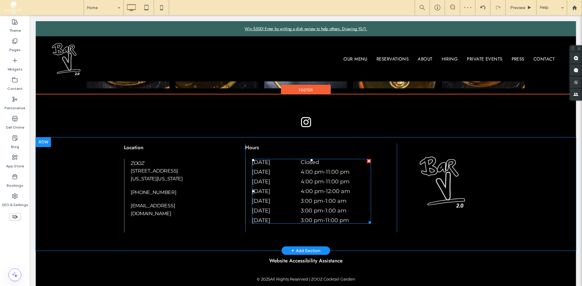
scroll to position [1399, 0]
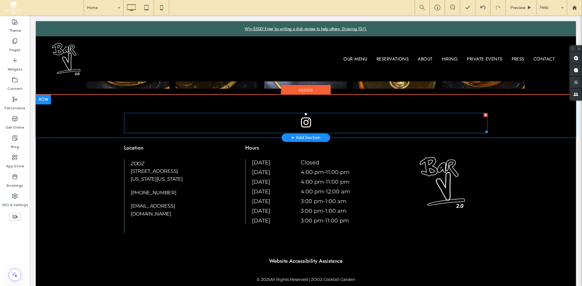
click at [305, 128] on span "instagram" at bounding box center [306, 123] width 18 height 18
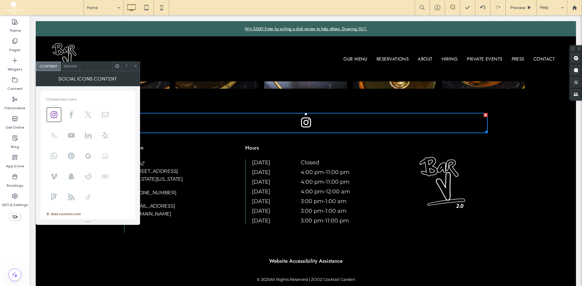
click at [81, 196] on span at bounding box center [88, 197] width 15 height 15
click at [75, 118] on span at bounding box center [71, 115] width 15 height 15
drag, startPoint x: 88, startPoint y: 192, endPoint x: 67, endPoint y: 115, distance: 79.3
click at [136, 63] on span at bounding box center [135, 66] width 5 height 9
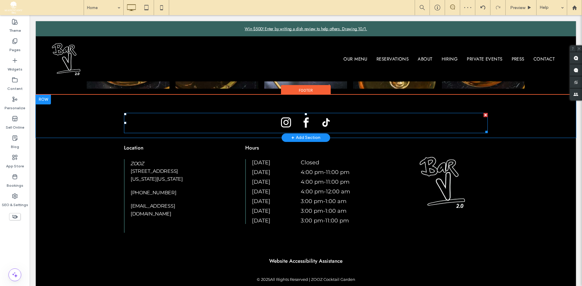
click at [327, 117] on span "tiktok" at bounding box center [326, 123] width 18 height 18
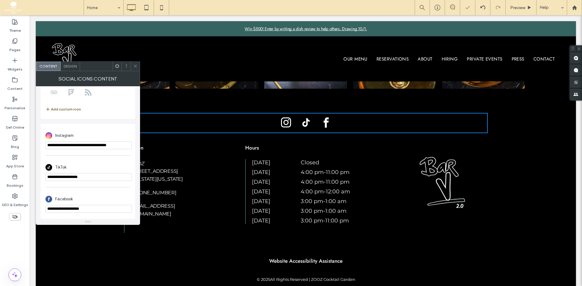
scroll to position [105, 0]
click at [105, 149] on div "**********" at bounding box center [87, 139] width 85 height 25
drag, startPoint x: 105, startPoint y: 149, endPoint x: 114, endPoint y: 145, distance: 9.9
click at [114, 145] on div "**********" at bounding box center [87, 139] width 85 height 25
click at [114, 145] on input "**********" at bounding box center [88, 146] width 86 height 8
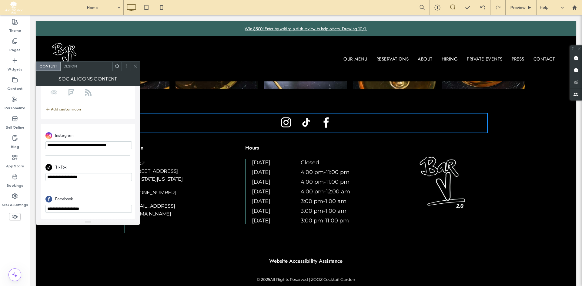
paste input "*******"
type input "**********"
click at [97, 173] on input "**********" at bounding box center [88, 177] width 86 height 8
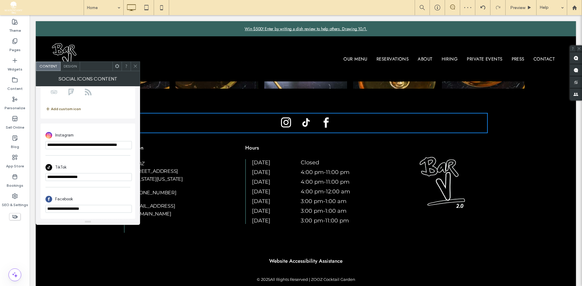
click at [93, 212] on input "**********" at bounding box center [88, 209] width 86 height 8
paste input "****"
type input "**********"
drag, startPoint x: 91, startPoint y: 181, endPoint x: 94, endPoint y: 180, distance: 3.4
click at [94, 180] on div "**********" at bounding box center [87, 171] width 85 height 25
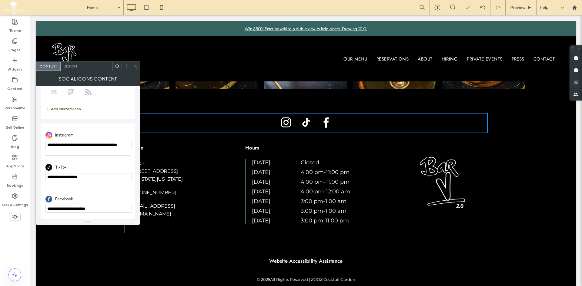
click at [94, 180] on input "**********" at bounding box center [88, 177] width 86 height 8
click at [137, 64] on span at bounding box center [135, 66] width 5 height 9
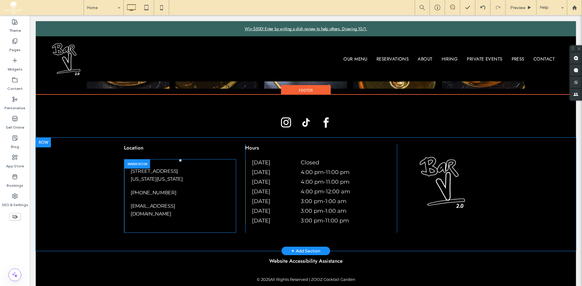
click at [144, 164] on div at bounding box center [137, 163] width 25 height 9
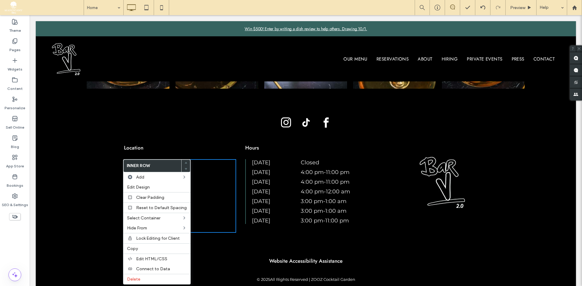
click at [210, 166] on div "ZOOZ [STREET_ADDRESS][US_STATE][US_STATE] [PHONE_NUMBER] [EMAIL_ADDRESS][DOMAIN…" at bounding box center [183, 190] width 105 height 62
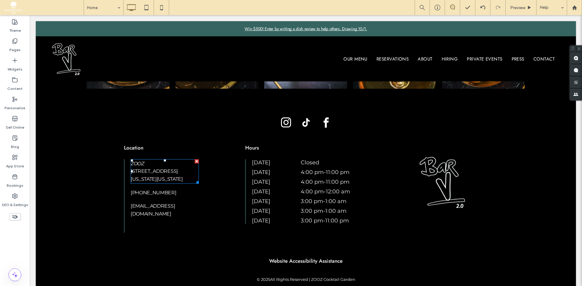
click at [187, 165] on p "ZOOZ" at bounding box center [165, 164] width 68 height 8
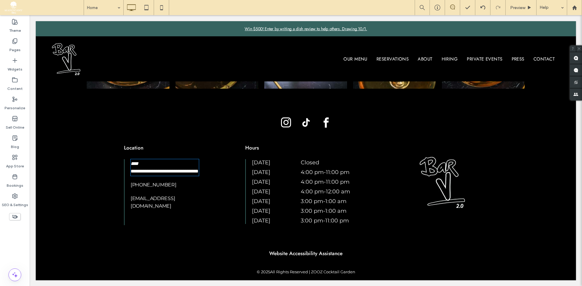
type input "**********"
type input "**"
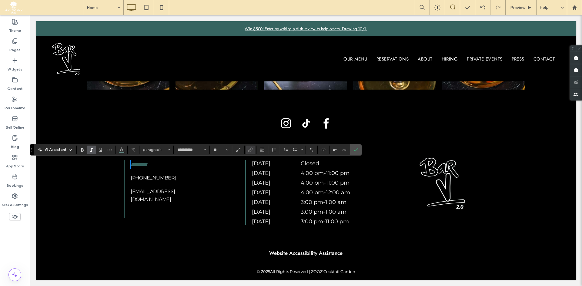
click at [145, 163] on link "*********" at bounding box center [139, 164] width 17 height 5
click at [251, 149] on icon "Link" at bounding box center [250, 150] width 5 height 5
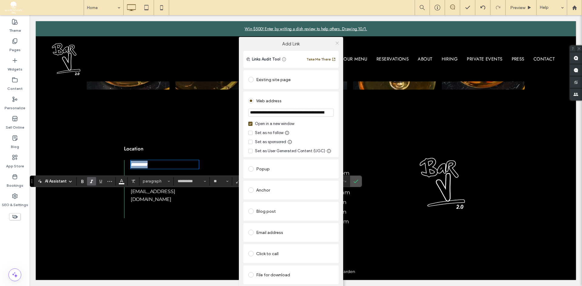
scroll to position [1367, 0]
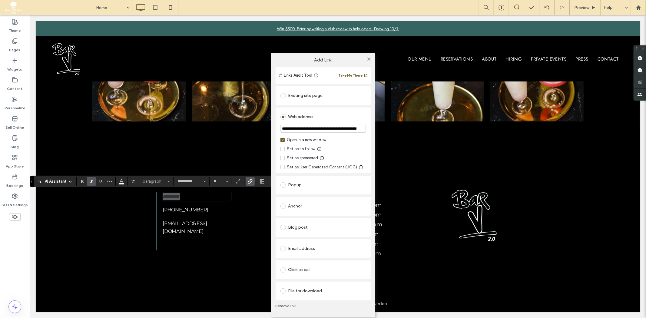
click at [295, 286] on link "Remove link" at bounding box center [323, 306] width 95 height 5
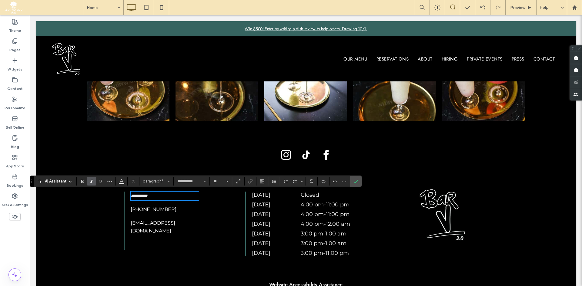
click at [143, 197] on span "*********" at bounding box center [139, 196] width 17 height 5
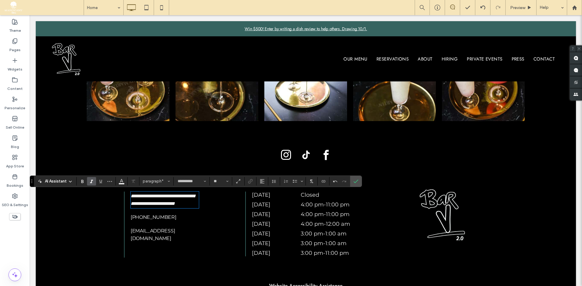
click at [158, 195] on span "**********" at bounding box center [163, 200] width 64 height 12
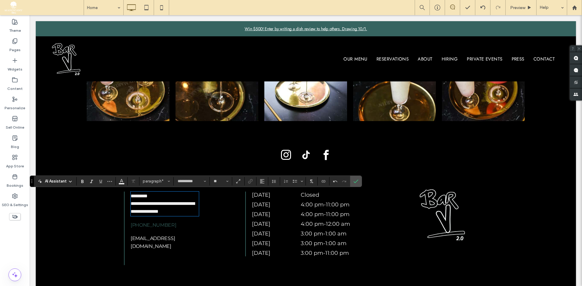
click at [159, 227] on link "[PHONE_NUMBER]" at bounding box center [154, 225] width 46 height 6
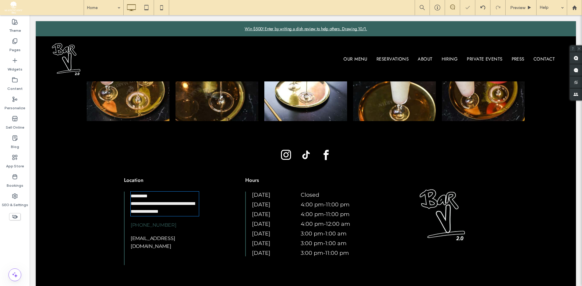
click at [159, 227] on link "[PHONE_NUMBER]" at bounding box center [154, 225] width 46 height 6
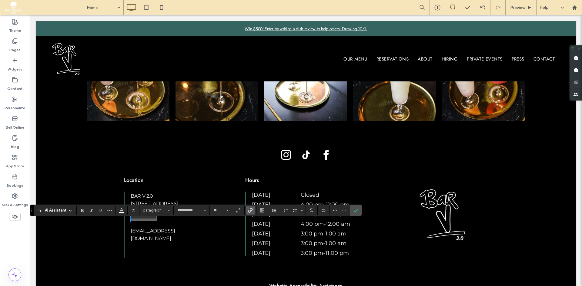
click at [251, 208] on icon "Link" at bounding box center [250, 210] width 5 height 5
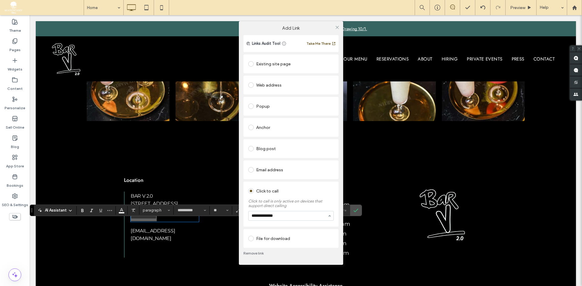
type input "**********"
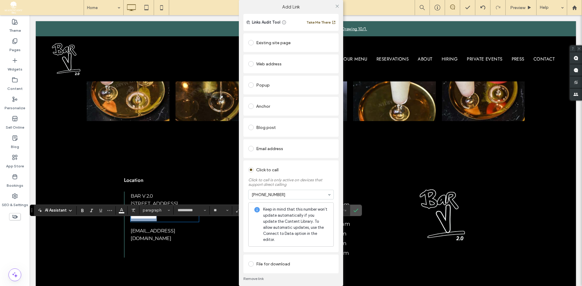
click at [284, 224] on div "Click to call Click to call is only active on devices that support direct calli…" at bounding box center [290, 207] width 95 height 92
click at [335, 8] on icon at bounding box center [337, 6] width 5 height 5
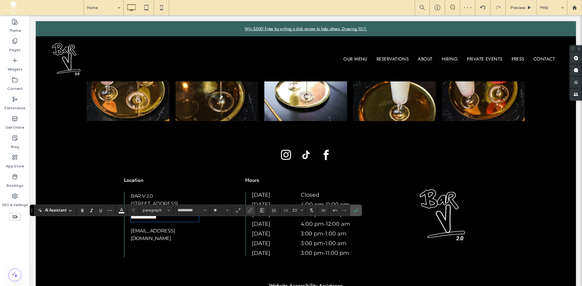
click at [175, 201] on p "[STREET_ADDRESS]" at bounding box center [165, 204] width 68 height 8
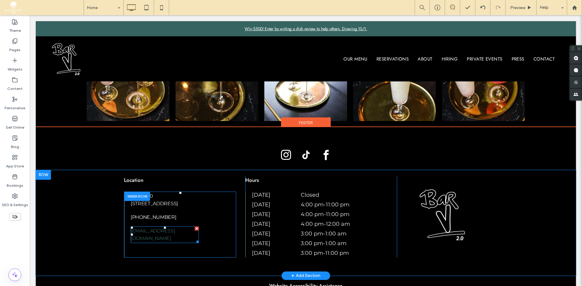
click at [153, 239] on link "[EMAIL_ADDRESS][DOMAIN_NAME]" at bounding box center [153, 235] width 44 height 14
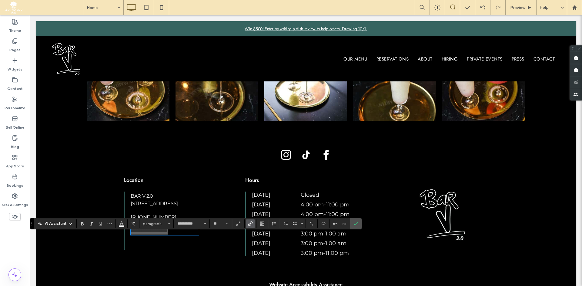
click at [253, 224] on label "Link" at bounding box center [250, 224] width 9 height 8
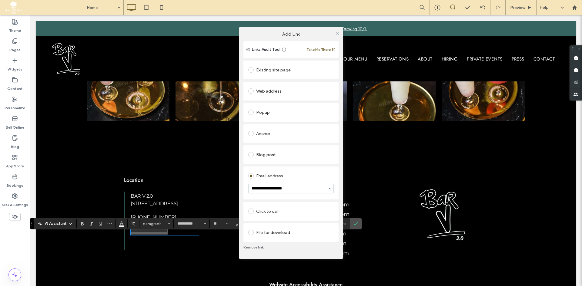
type input "**********"
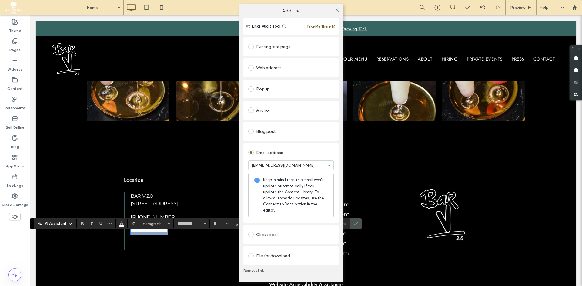
click at [295, 198] on div "Email address [EMAIL_ADDRESS][DOMAIN_NAME] Keep in mind that this email won't u…" at bounding box center [290, 183] width 95 height 80
click at [338, 12] on icon at bounding box center [337, 10] width 5 height 5
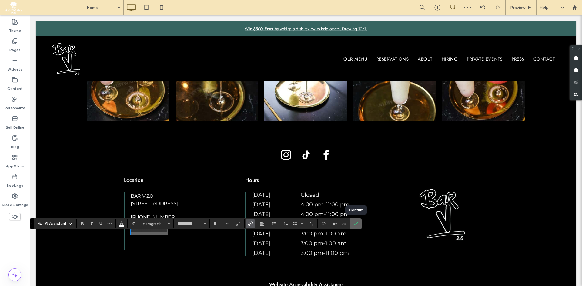
click at [354, 222] on icon "Confirm" at bounding box center [355, 224] width 5 height 5
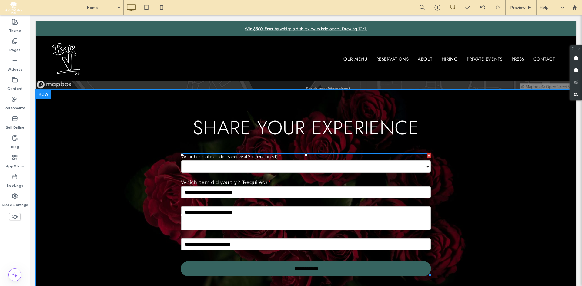
scroll to position [1005, 0]
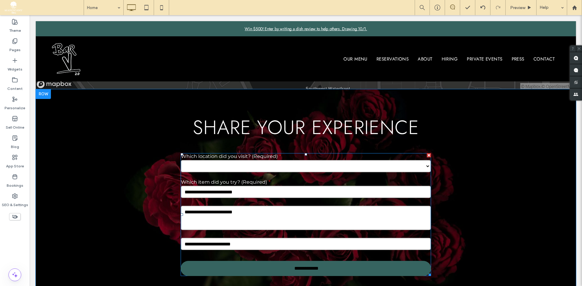
click at [302, 185] on div "Which item did you try? (Required)" at bounding box center [306, 189] width 256 height 26
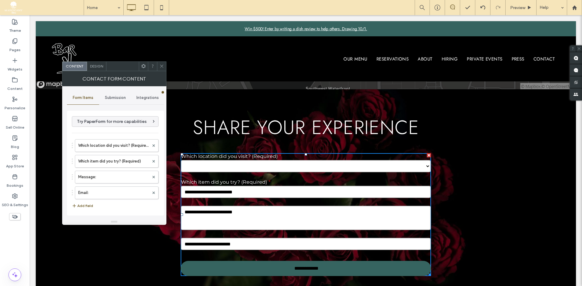
click at [112, 97] on span "Submission" at bounding box center [115, 97] width 21 height 5
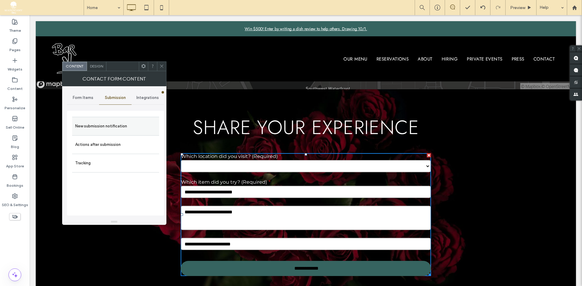
click at [112, 126] on label "New submission notification" at bounding box center [115, 126] width 81 height 12
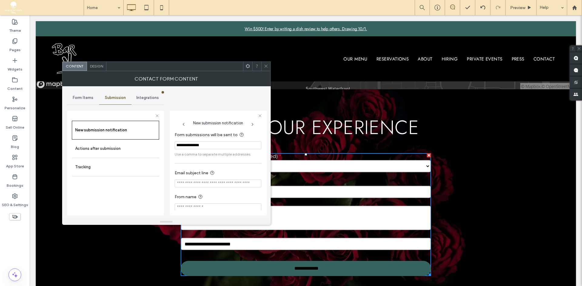
click at [212, 149] on input "**********" at bounding box center [218, 146] width 87 height 8
paste input "*****"
type input "**********"
click at [267, 64] on icon at bounding box center [266, 66] width 5 height 5
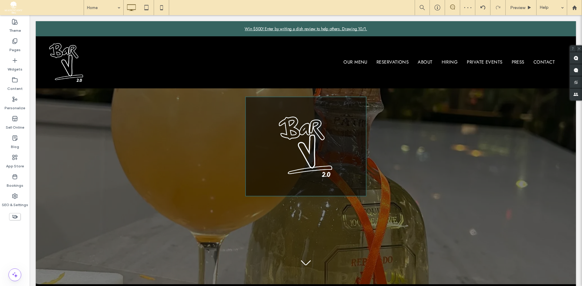
scroll to position [0, 0]
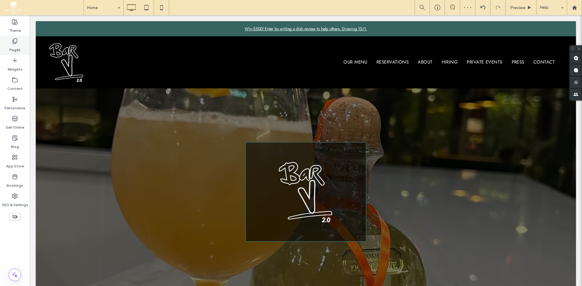
click at [6, 45] on div "Pages" at bounding box center [15, 45] width 30 height 19
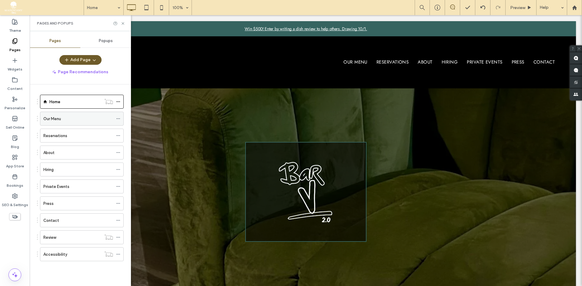
click at [68, 118] on div "Our Menu" at bounding box center [78, 119] width 70 height 6
click at [121, 22] on icon at bounding box center [123, 23] width 5 height 5
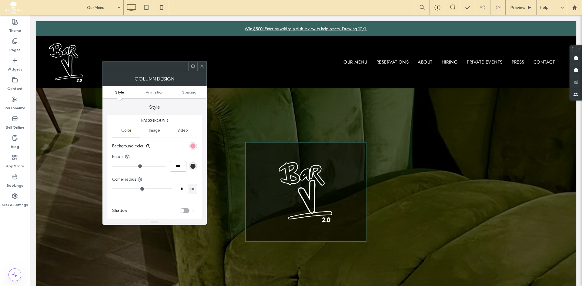
click at [191, 145] on div "rgb(245, 139, 169)" at bounding box center [192, 146] width 5 height 5
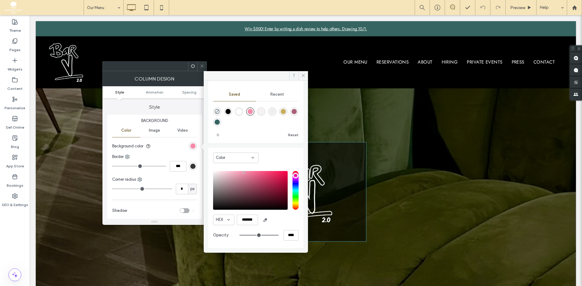
scroll to position [50, 0]
click at [220, 122] on div "rgba(54,100,96,1)" at bounding box center [217, 122] width 5 height 5
type input "*******"
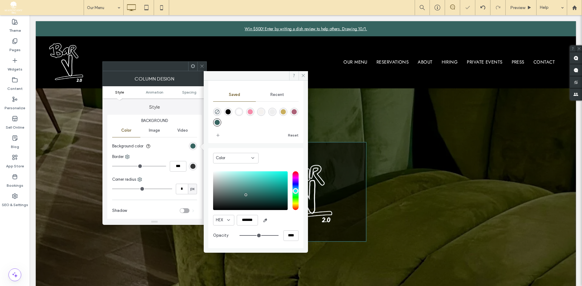
click at [204, 62] on span at bounding box center [202, 66] width 5 height 9
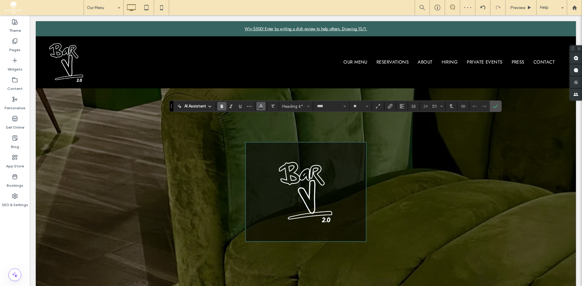
click at [259, 108] on icon "Color" at bounding box center [261, 105] width 5 height 5
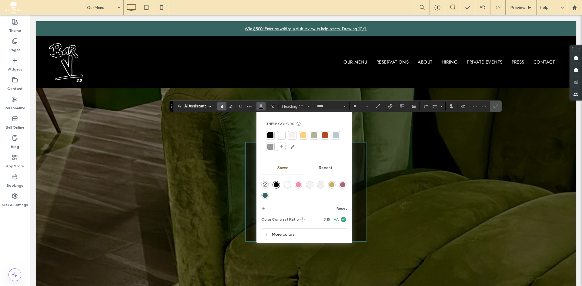
click at [288, 184] on div "rgba(255,255,255,1)" at bounding box center [287, 184] width 5 height 5
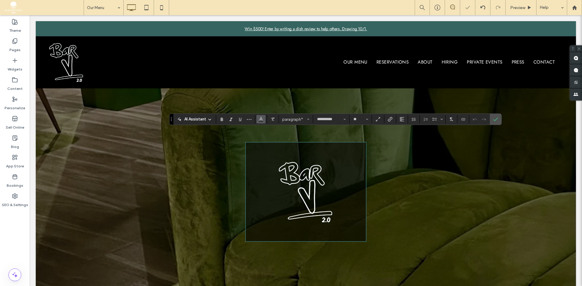
click at [260, 119] on icon "Color" at bounding box center [261, 118] width 5 height 5
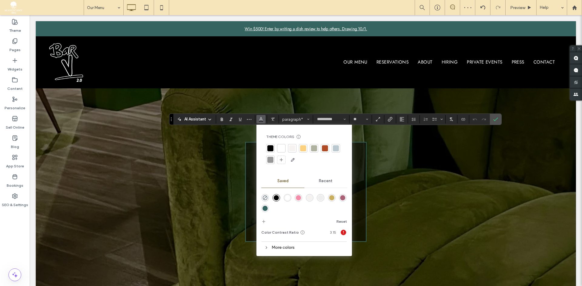
click at [288, 198] on div "rgba(255,255,255,1)" at bounding box center [287, 197] width 5 height 5
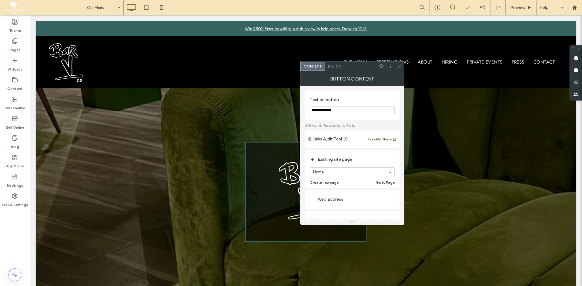
click at [340, 72] on div "Button Content" at bounding box center [352, 78] width 104 height 15
click at [339, 66] on span "Design" at bounding box center [334, 66] width 13 height 5
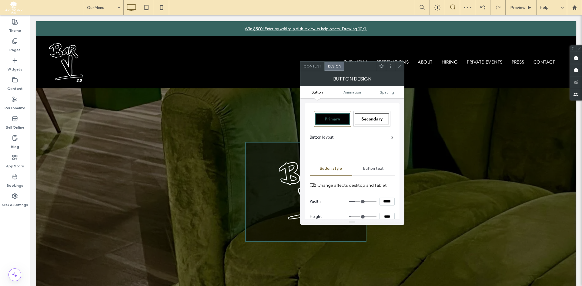
drag, startPoint x: 339, startPoint y: 66, endPoint x: 215, endPoint y: 52, distance: 125.6
click at [344, 62] on div at bounding box center [360, 66] width 32 height 9
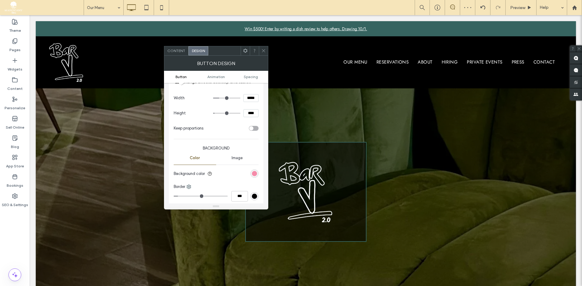
scroll to position [90, 0]
click at [255, 169] on div "rgb(245, 139, 169)" at bounding box center [254, 172] width 8 height 8
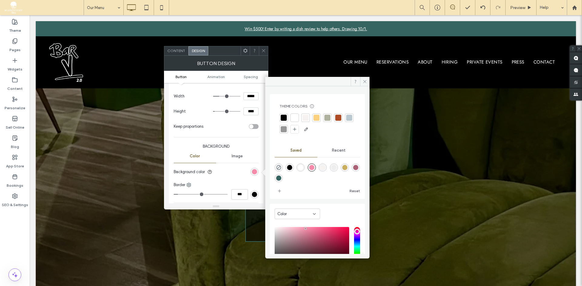
click at [303, 169] on div "rgba(255,255,255,1)" at bounding box center [300, 167] width 5 height 5
click at [277, 169] on icon "rgba(0,0,0,0)" at bounding box center [278, 167] width 5 height 5
type input "*******"
type input "*"
type input "**"
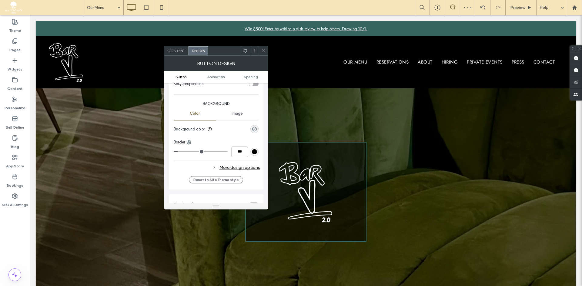
scroll to position [134, 0]
click at [254, 149] on div "rgb(0, 0, 0)" at bounding box center [254, 150] width 5 height 5
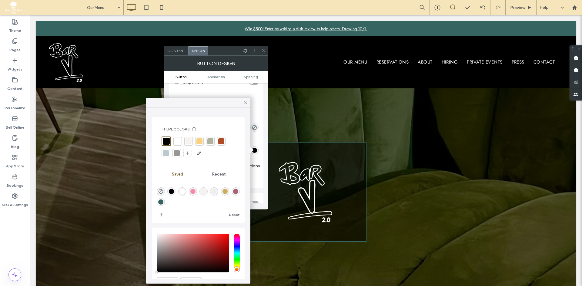
click at [185, 189] on div "rgba(255,255,255,1)" at bounding box center [182, 191] width 5 height 5
type input "*******"
click at [243, 100] on icon at bounding box center [245, 102] width 5 height 5
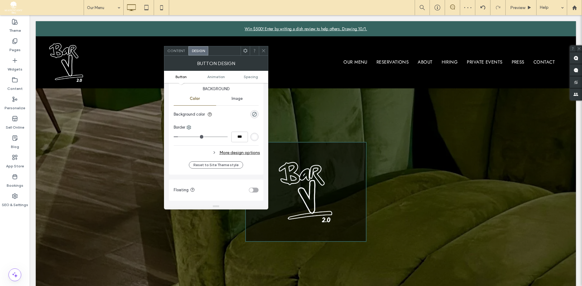
click at [249, 150] on div "More design options" at bounding box center [217, 153] width 86 height 8
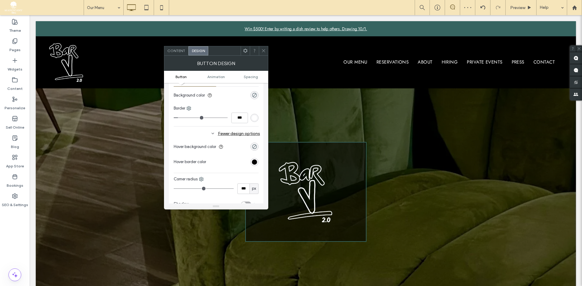
click at [255, 162] on div "rgb(0, 0, 0)" at bounding box center [254, 162] width 5 height 5
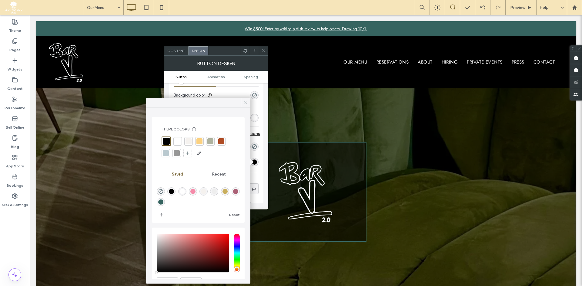
drag, startPoint x: 183, startPoint y: 188, endPoint x: 246, endPoint y: 101, distance: 107.3
click at [246, 101] on div "Theme Colors Save time with Theme Colors Create a color palette to instantly ad…" at bounding box center [198, 191] width 104 height 186
click at [246, 101] on icon at bounding box center [245, 102] width 5 height 5
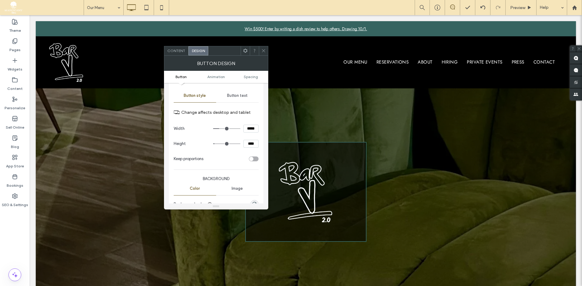
scroll to position [44, 0]
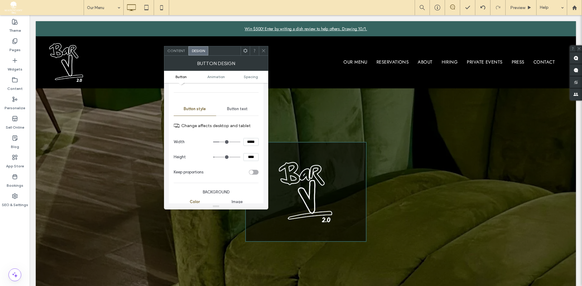
click at [241, 113] on div "Button text" at bounding box center [237, 108] width 42 height 13
click at [255, 168] on div "rgb(0, 0, 0)" at bounding box center [254, 170] width 5 height 5
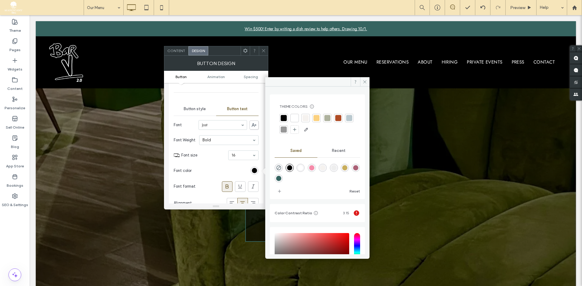
click at [303, 167] on div "rgba(255,255,255,1)" at bounding box center [300, 167] width 5 height 5
type input "*******"
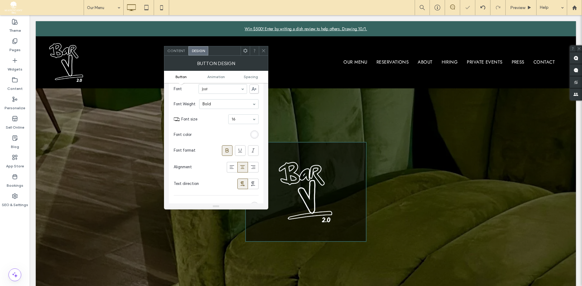
scroll to position [105, 0]
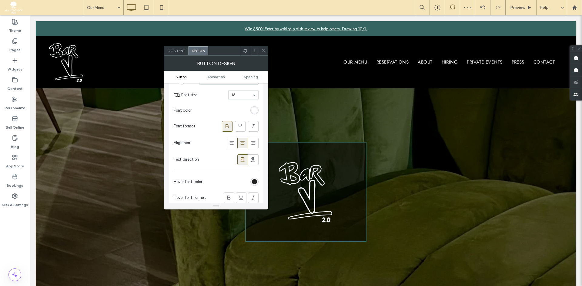
drag, startPoint x: 254, startPoint y: 178, endPoint x: 255, endPoint y: 180, distance: 3.1
click at [255, 180] on section "Hover font color" at bounding box center [216, 182] width 85 height 15
click at [255, 180] on div "rgb(0, 0, 0)" at bounding box center [254, 181] width 5 height 5
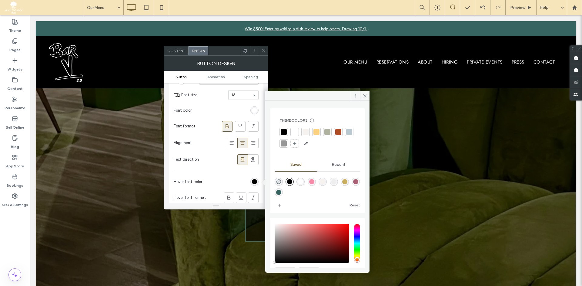
click at [281, 194] on div "rgba(54,100,96,1)" at bounding box center [278, 192] width 5 height 5
type input "*******"
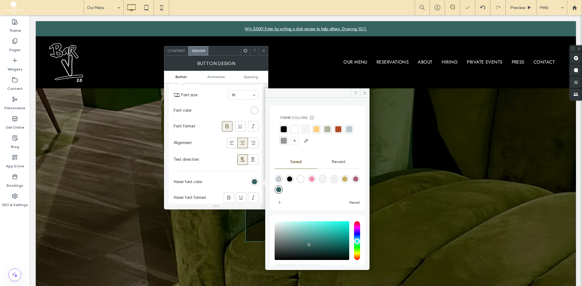
scroll to position [109, 0]
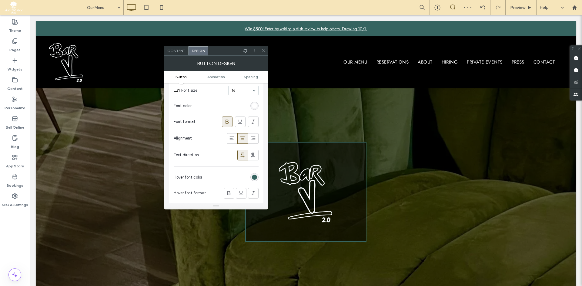
click at [257, 174] on section "Hover font color" at bounding box center [216, 177] width 85 height 15
click at [257, 175] on div "rgba(54,100,96,1)" at bounding box center [254, 177] width 8 height 8
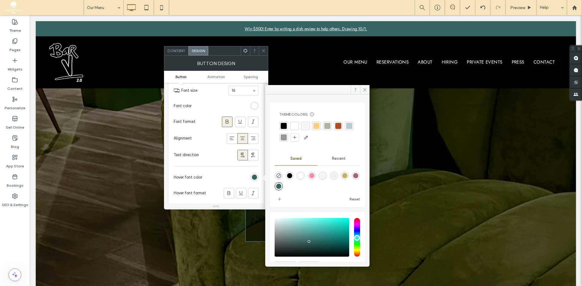
click at [302, 175] on div "rgba(255,255,255,1)" at bounding box center [300, 175] width 5 height 5
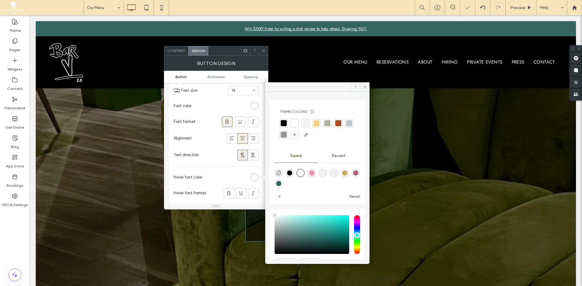
drag, startPoint x: 321, startPoint y: 174, endPoint x: 331, endPoint y: 175, distance: 10.0
click at [331, 175] on div at bounding box center [317, 177] width 85 height 23
click at [327, 175] on div "rgba(245,242,239,1)" at bounding box center [323, 173] width 8 height 8
type input "*******"
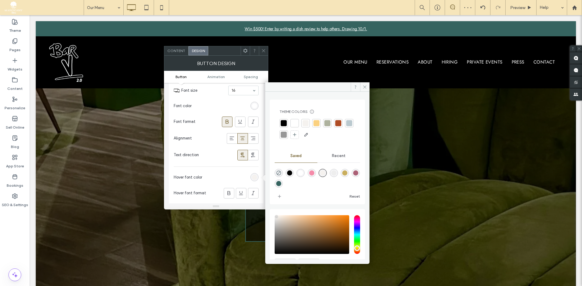
click at [262, 51] on icon at bounding box center [263, 50] width 5 height 5
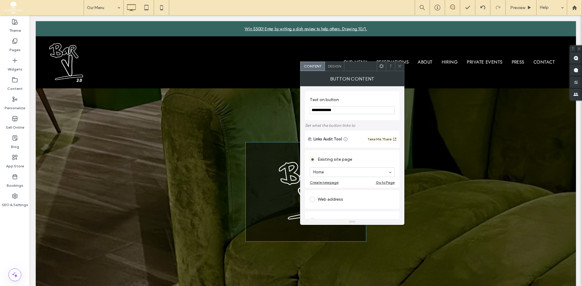
click at [398, 65] on icon at bounding box center [399, 66] width 5 height 5
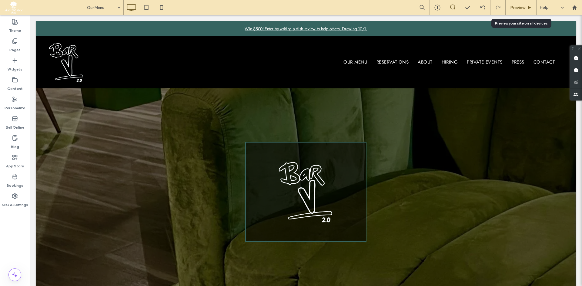
click at [524, 5] on span "Preview" at bounding box center [517, 7] width 15 height 5
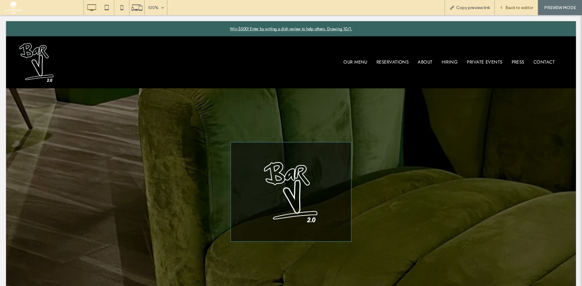
click at [520, 5] on span "Back to editor" at bounding box center [519, 7] width 28 height 5
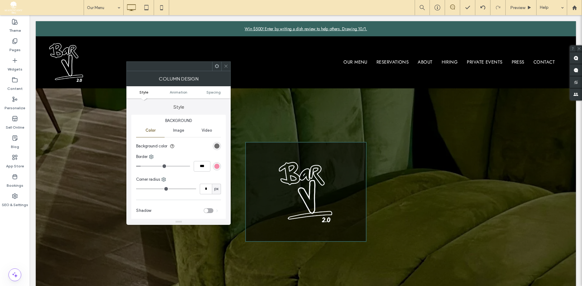
scroll to position [18, 0]
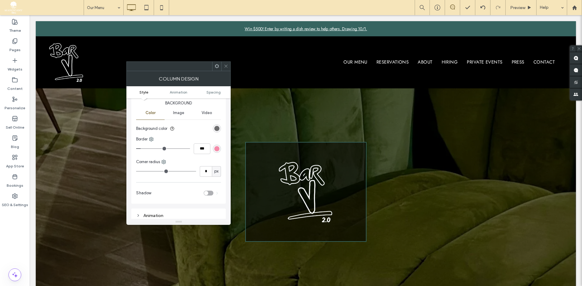
click at [217, 150] on div "rgb(245, 139, 169)" at bounding box center [216, 148] width 5 height 5
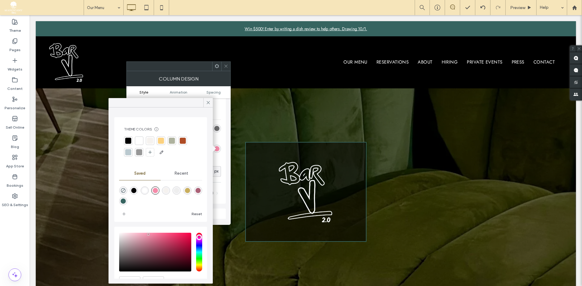
click at [126, 200] on div "rgba(54,100,96,1)" at bounding box center [123, 201] width 5 height 5
type input "*******"
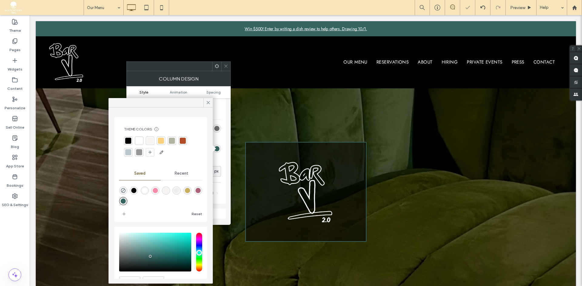
click at [224, 62] on span at bounding box center [226, 66] width 5 height 9
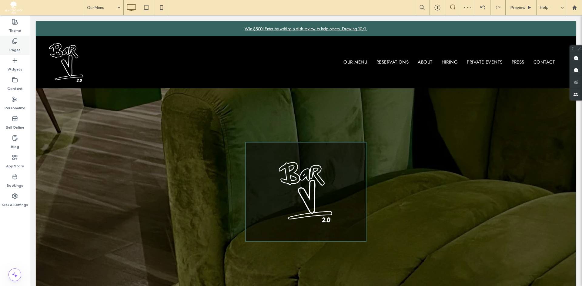
click at [15, 42] on icon at bounding box center [15, 41] width 6 height 6
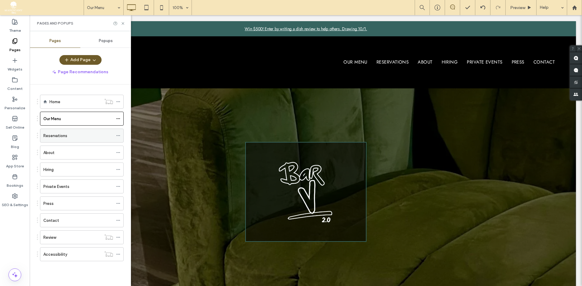
click at [70, 137] on div "Reservations" at bounding box center [78, 136] width 70 height 6
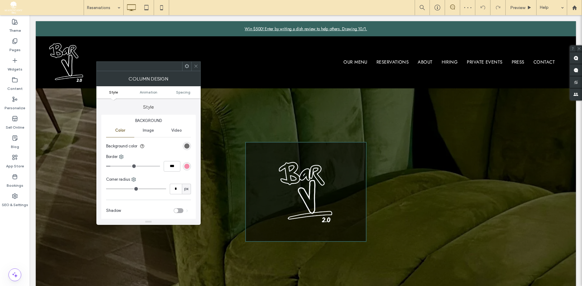
click at [186, 166] on div "rgb(245, 139, 169)" at bounding box center [186, 166] width 5 height 5
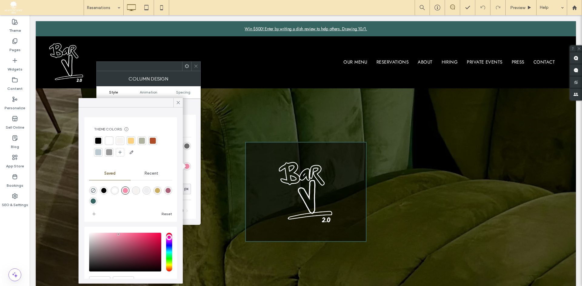
click at [96, 199] on div "rgba(54,100,96,1)" at bounding box center [93, 201] width 5 height 5
type input "*******"
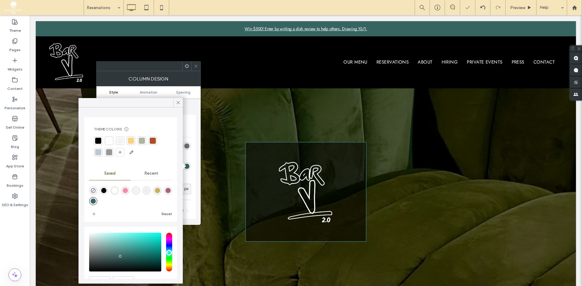
click at [194, 68] on icon at bounding box center [196, 66] width 5 height 5
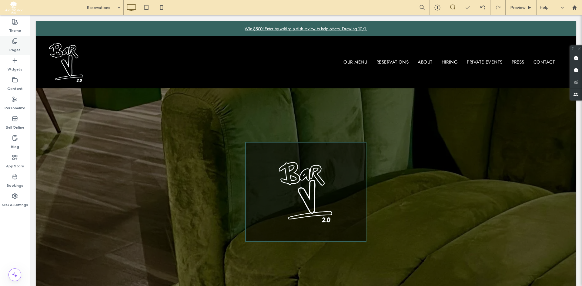
click at [12, 39] on icon at bounding box center [15, 41] width 6 height 6
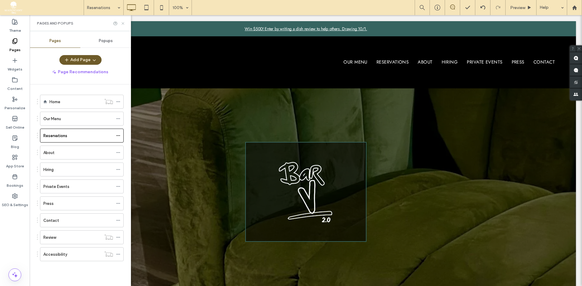
click at [124, 21] on icon at bounding box center [123, 23] width 5 height 5
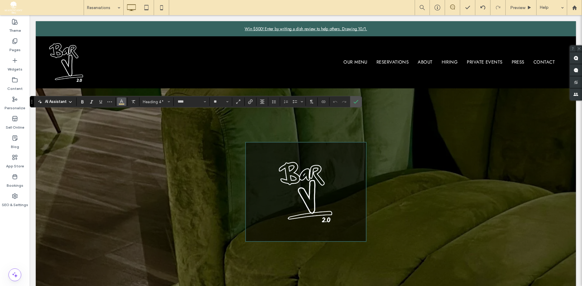
click at [119, 103] on icon "Color" at bounding box center [121, 101] width 5 height 5
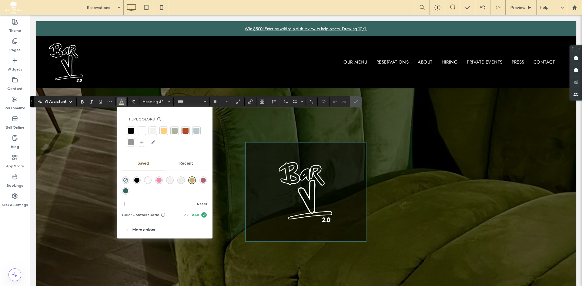
click at [126, 189] on div "rgba(54,100,96,1)" at bounding box center [125, 191] width 5 height 5
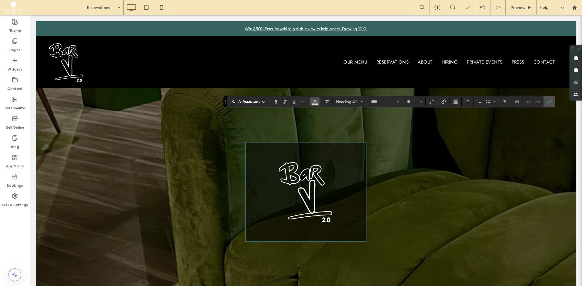
click at [318, 105] on button "Color" at bounding box center [314, 102] width 9 height 8
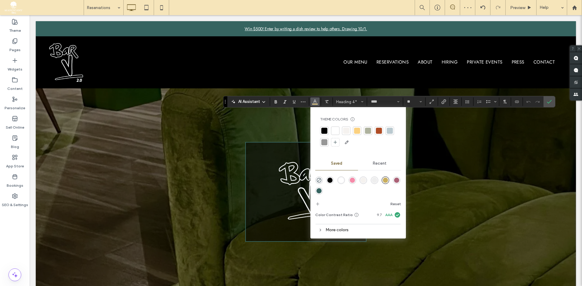
click at [318, 191] on div "rgba(54,100,96,1)" at bounding box center [318, 191] width 5 height 5
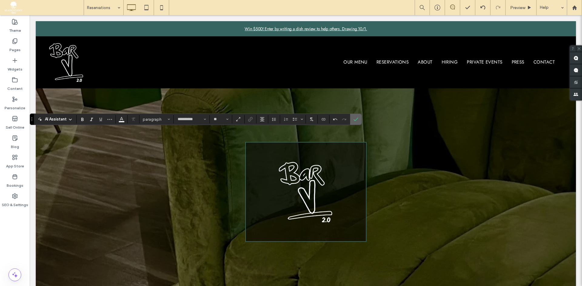
click at [354, 120] on icon "Confirm" at bounding box center [355, 119] width 5 height 5
click at [359, 114] on label "Confirm" at bounding box center [355, 119] width 9 height 11
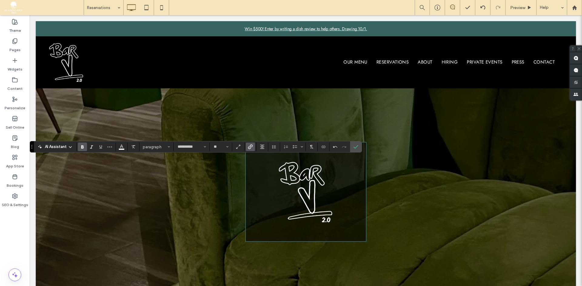
click at [249, 148] on use "Link" at bounding box center [250, 147] width 5 height 5
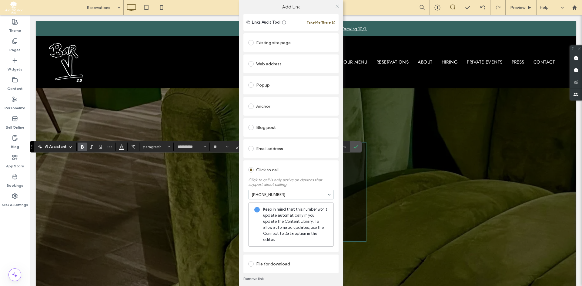
click at [337, 8] on icon at bounding box center [337, 6] width 5 height 5
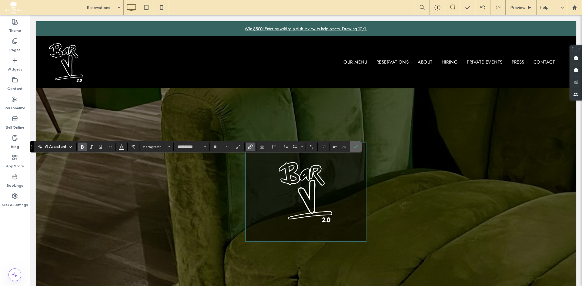
click at [352, 146] on label "Confirm" at bounding box center [355, 147] width 9 height 11
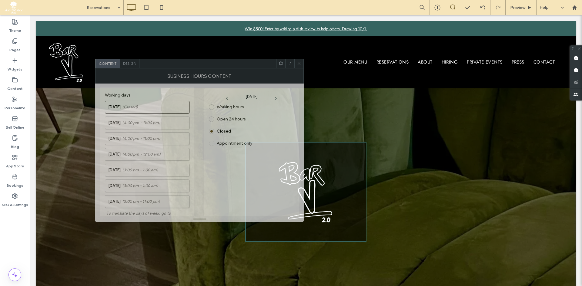
drag, startPoint x: 375, startPoint y: 74, endPoint x: 220, endPoint y: 71, distance: 154.6
click at [220, 71] on div "BUSINESS HOURS CONTENT" at bounding box center [199, 75] width 209 height 15
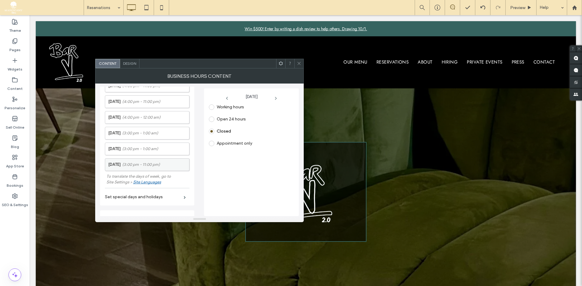
scroll to position [37, 0]
click at [143, 168] on span "(3:00 pm - 11:00 pm)" at bounding box center [141, 165] width 38 height 6
